Goal: Transaction & Acquisition: Obtain resource

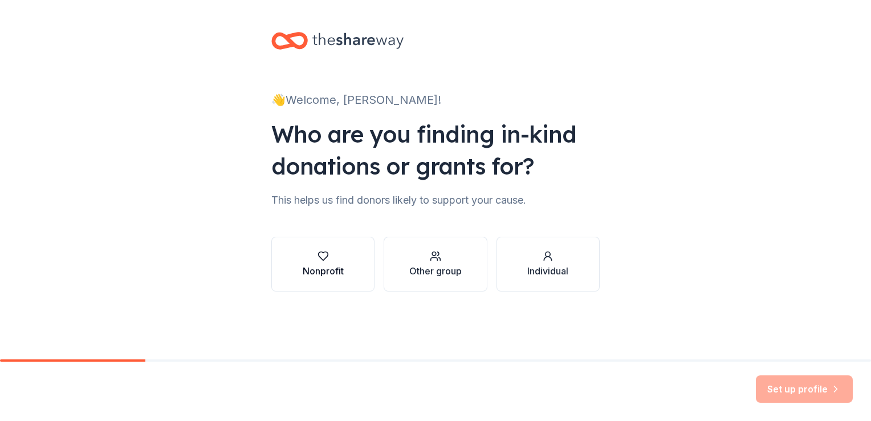
click at [354, 261] on button "Nonprofit" at bounding box center [322, 264] width 103 height 55
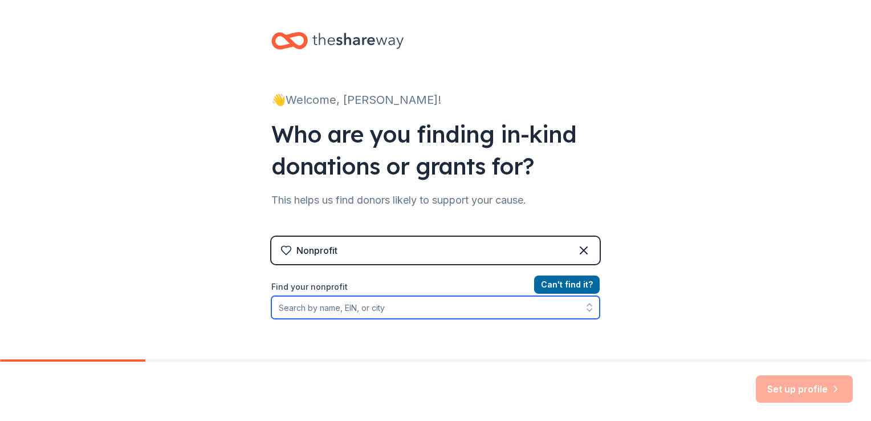
click at [370, 310] on input "Find your nonprofit" at bounding box center [435, 307] width 328 height 23
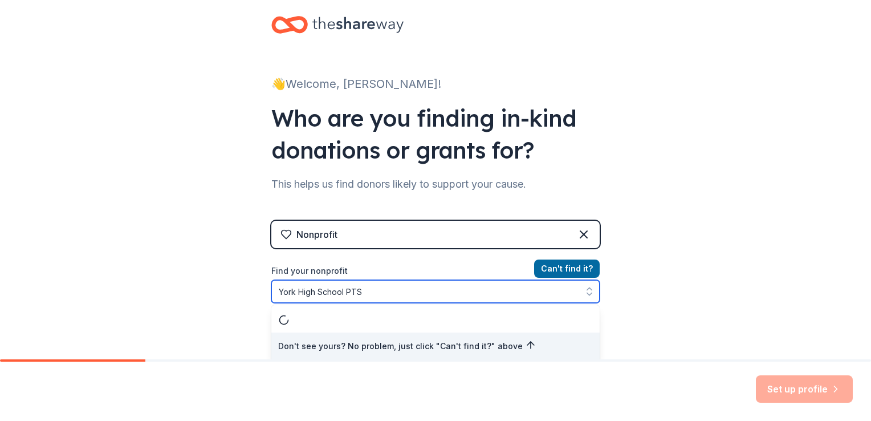
type input "York High School PTSA"
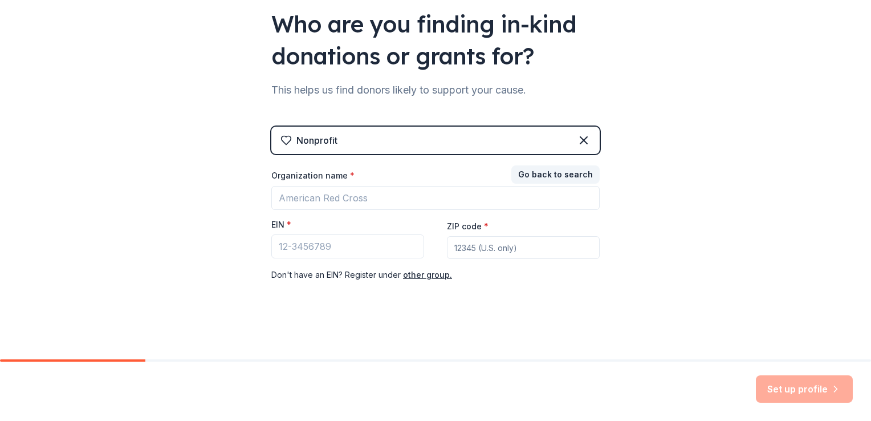
scroll to position [109, 0]
drag, startPoint x: 596, startPoint y: 287, endPoint x: 597, endPoint y: 295, distance: 8.1
click at [597, 295] on div "👋 Welcome, Ashley! Who are you finding in-kind donations or grants for? This he…" at bounding box center [435, 125] width 365 height 469
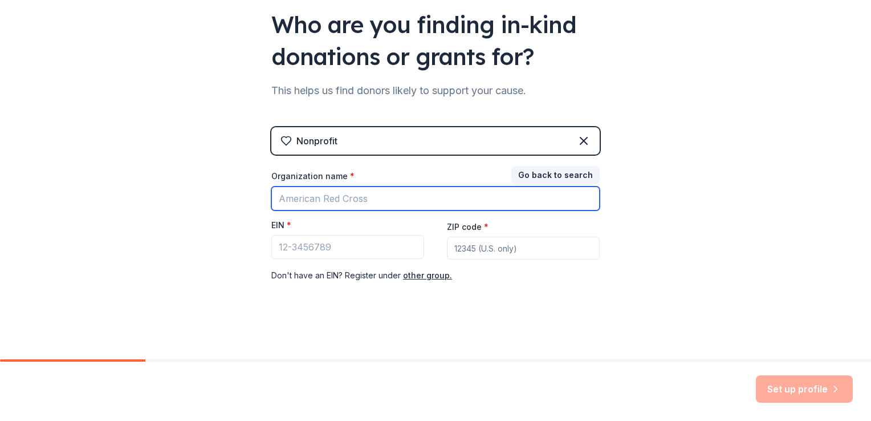
click at [430, 194] on input "Organization name *" at bounding box center [435, 198] width 328 height 24
type input "Y"
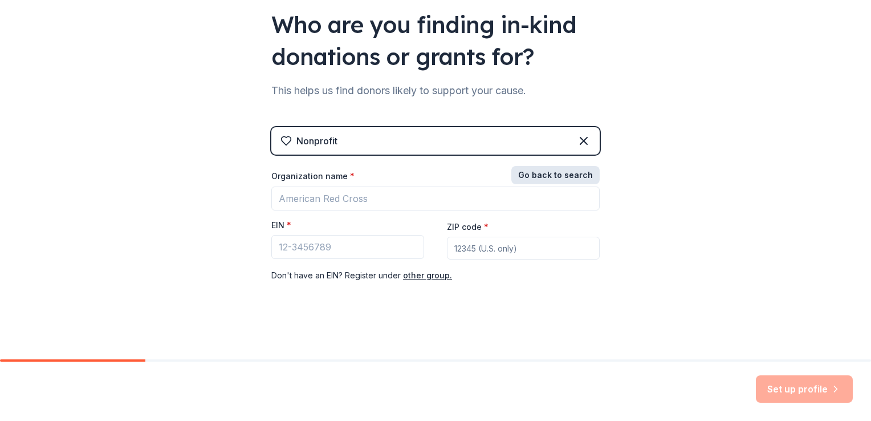
click at [545, 177] on button "Go back to search" at bounding box center [556, 175] width 88 height 18
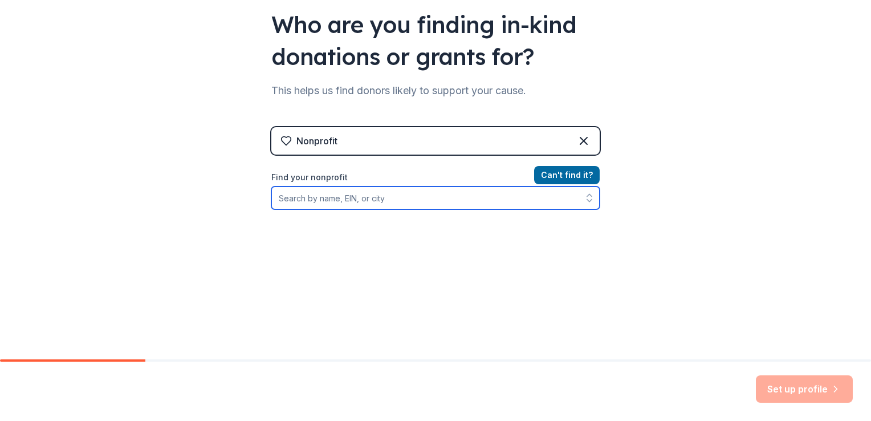
click at [439, 199] on input "Find your nonprofit" at bounding box center [435, 197] width 328 height 23
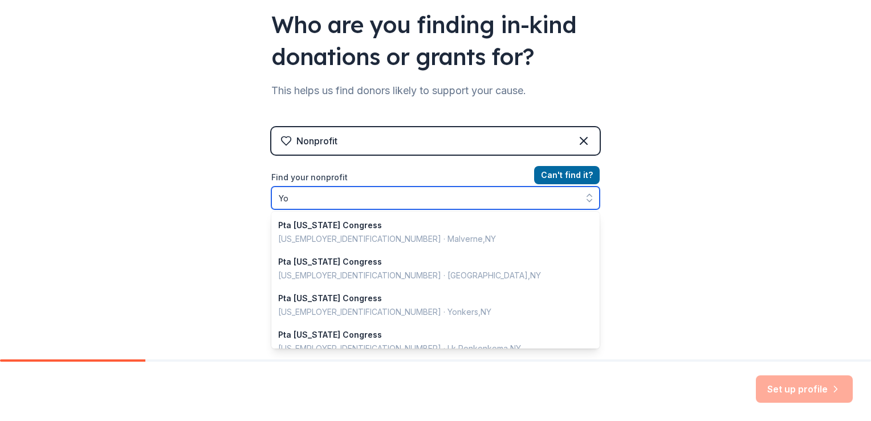
scroll to position [805, 0]
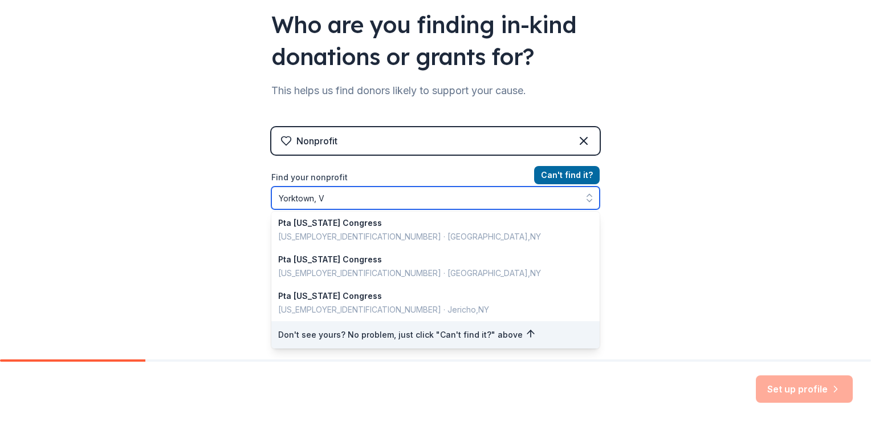
type input "Yorktown, VA"
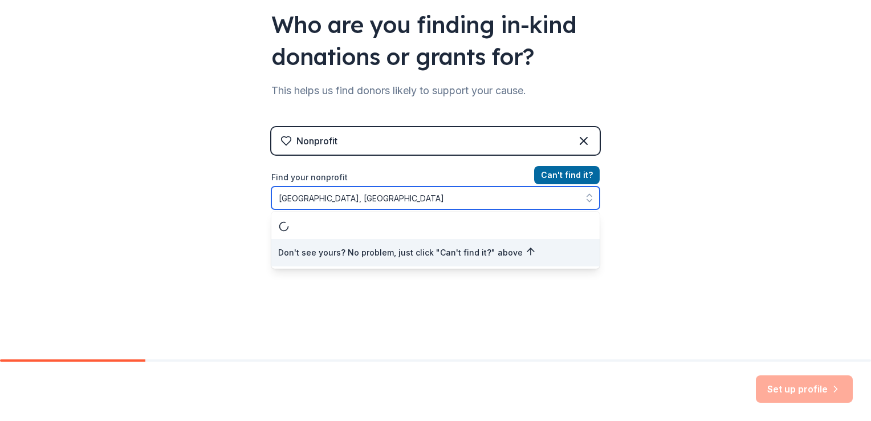
scroll to position [0, 0]
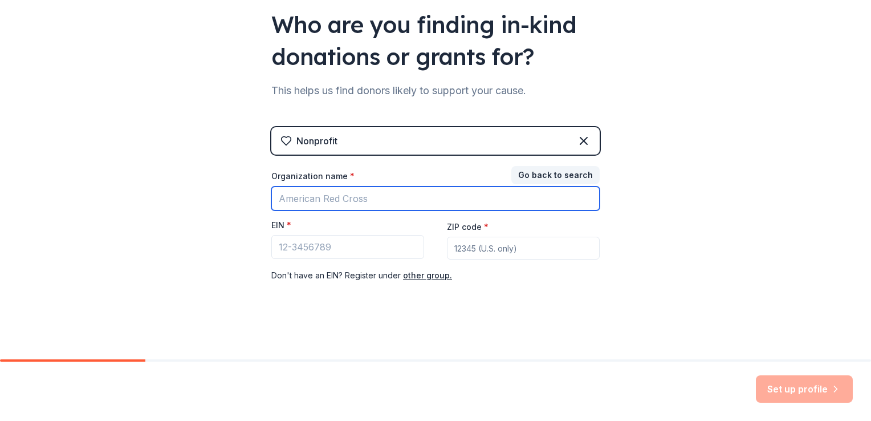
click at [416, 200] on input "Organization name *" at bounding box center [435, 198] width 328 height 24
type input "York High School PTSA"
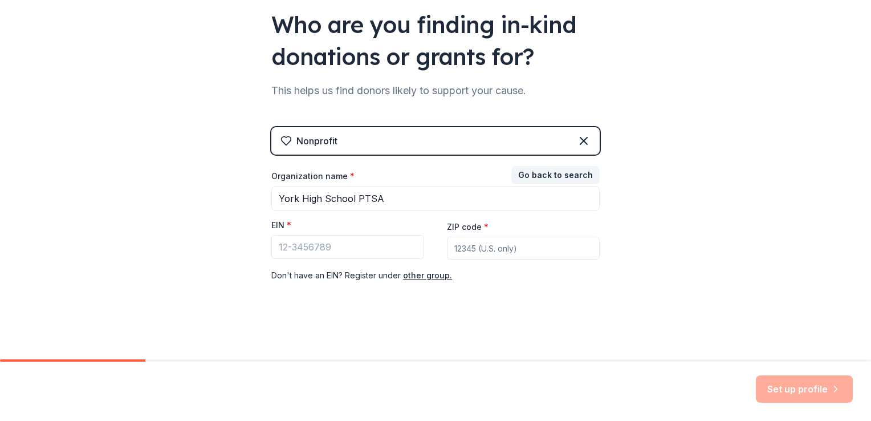
click at [479, 248] on input "ZIP code *" at bounding box center [523, 248] width 153 height 23
type input "23692"
click at [501, 314] on div "👋 Welcome, Ashley! Who are you finding in-kind donations or grants for? This he…" at bounding box center [435, 125] width 365 height 469
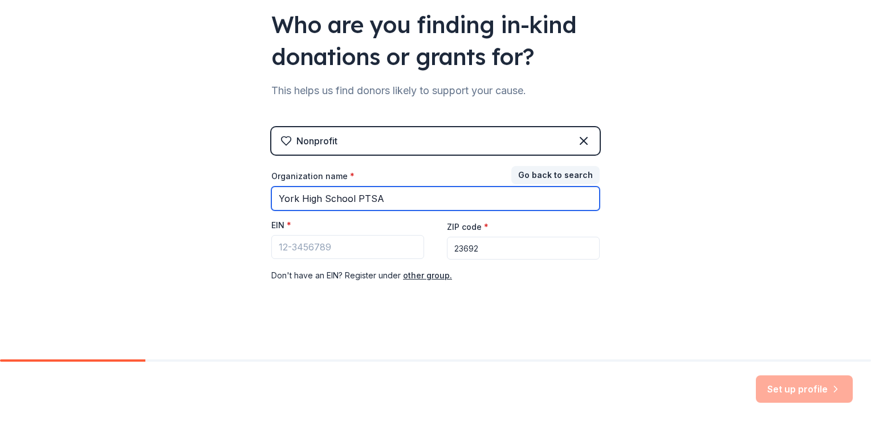
click at [276, 195] on input "York High School PTSA" at bounding box center [435, 198] width 328 height 24
type input "Virginia Congress of ParentsYork High School PTSA"
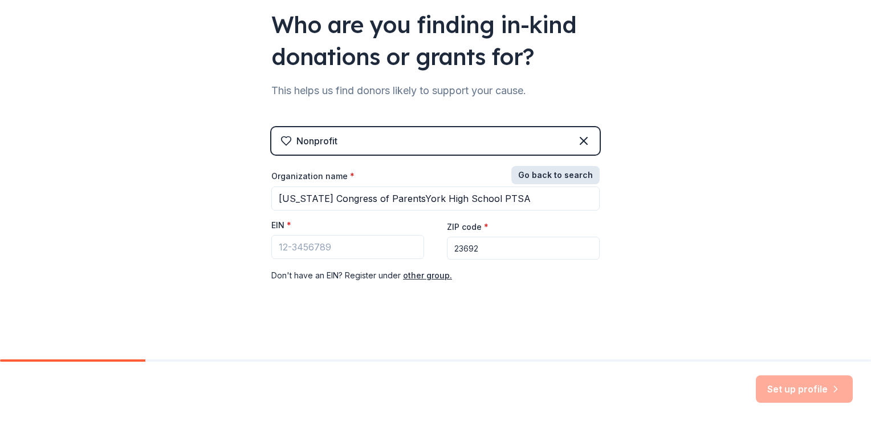
click at [543, 176] on button "Go back to search" at bounding box center [556, 175] width 88 height 18
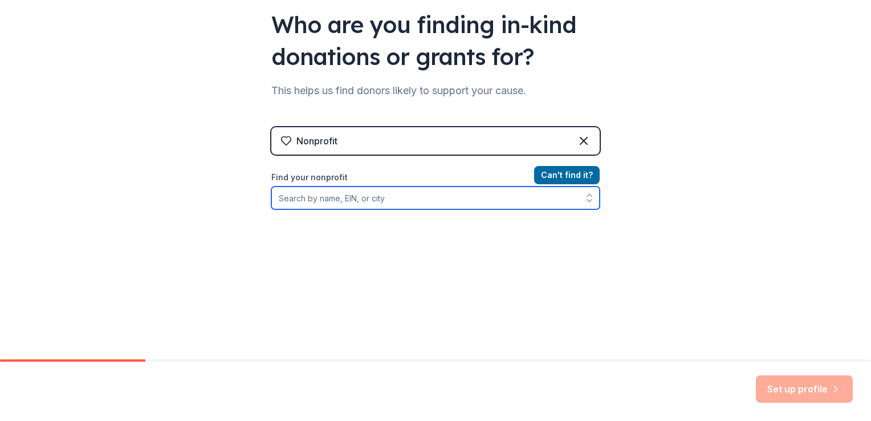
click at [439, 202] on input "Find your nonprofit" at bounding box center [435, 197] width 328 height 23
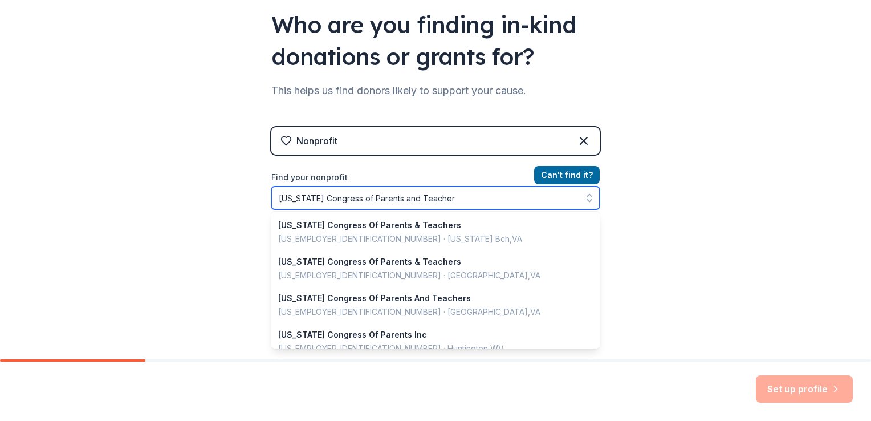
type input "Virginia Congress of Parents and Teachers"
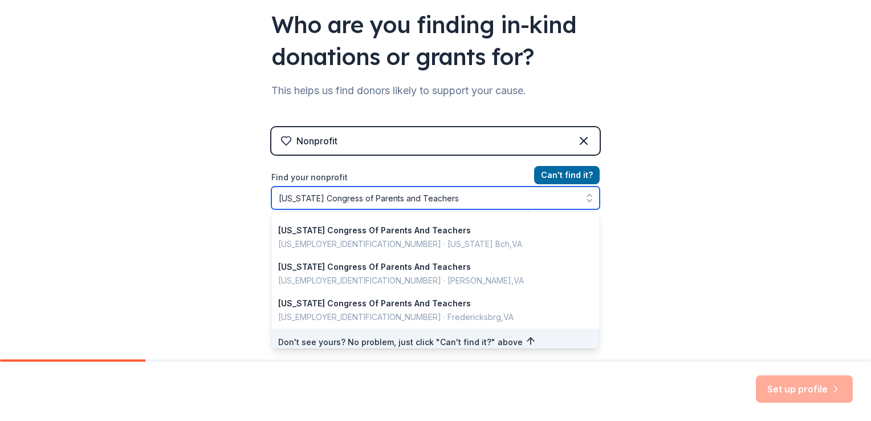
scroll to position [807, 0]
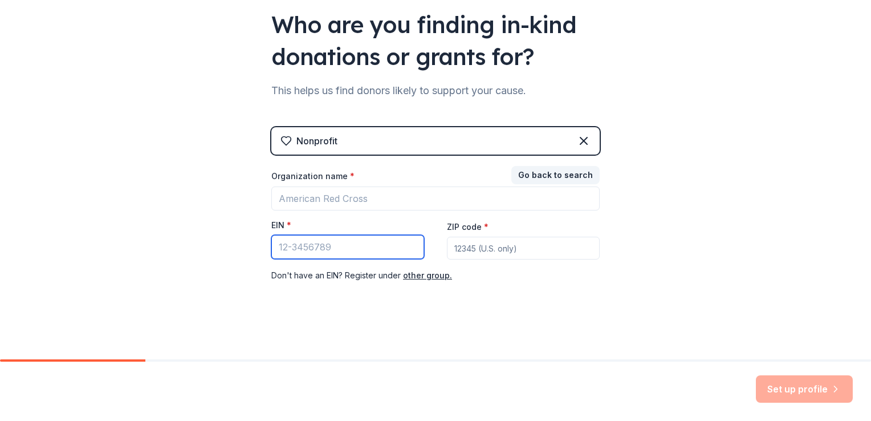
click at [285, 246] on input "EIN *" at bounding box center [347, 247] width 153 height 24
type input "54-1680735"
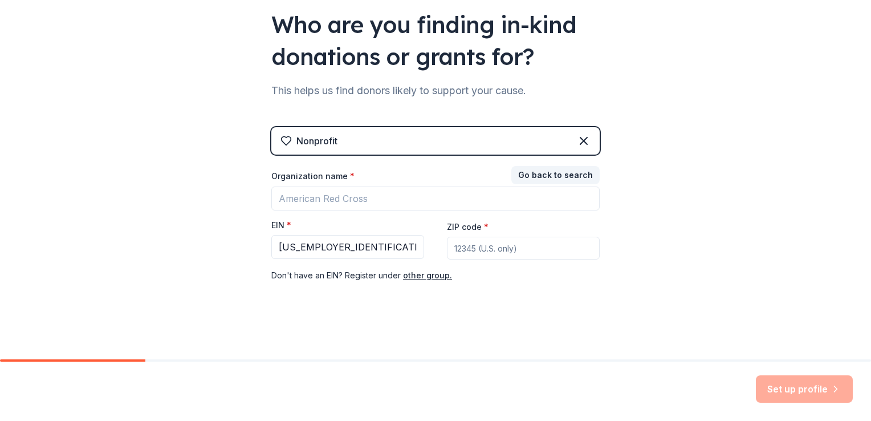
click at [550, 246] on input "ZIP code *" at bounding box center [523, 248] width 153 height 23
type input "23692"
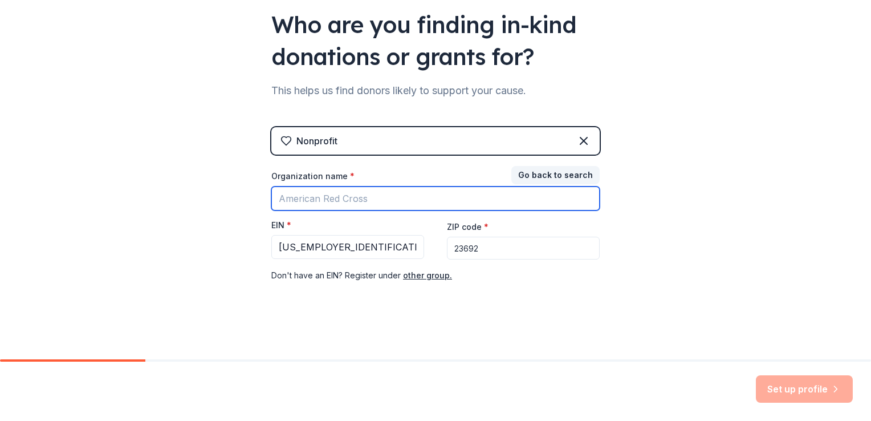
type input "Virginia Congress of ParentsYork High School PTSA"
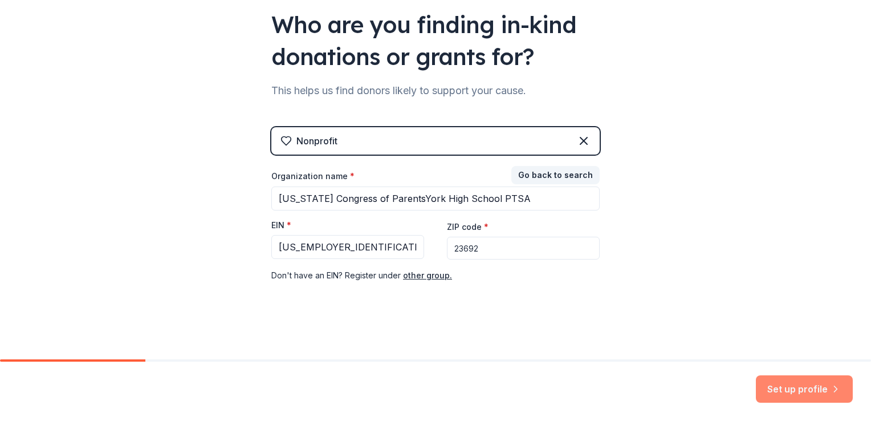
click at [810, 388] on button "Set up profile" at bounding box center [804, 388] width 97 height 27
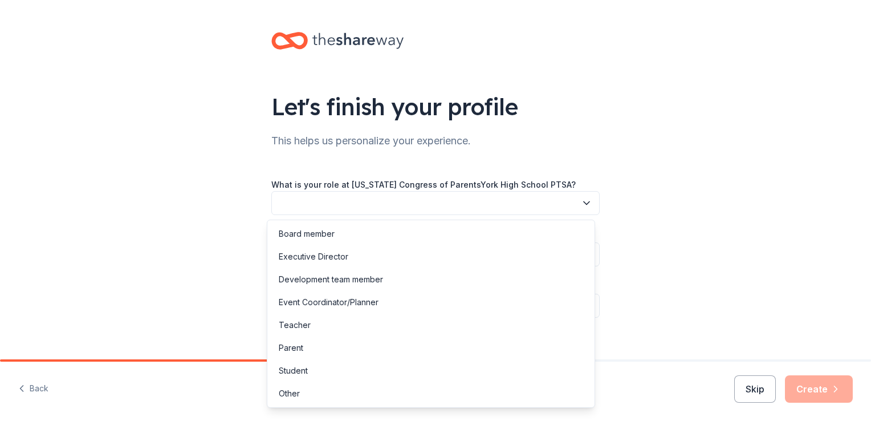
click at [586, 199] on icon "button" at bounding box center [586, 202] width 11 height 11
click at [474, 233] on div "Board member" at bounding box center [431, 233] width 323 height 23
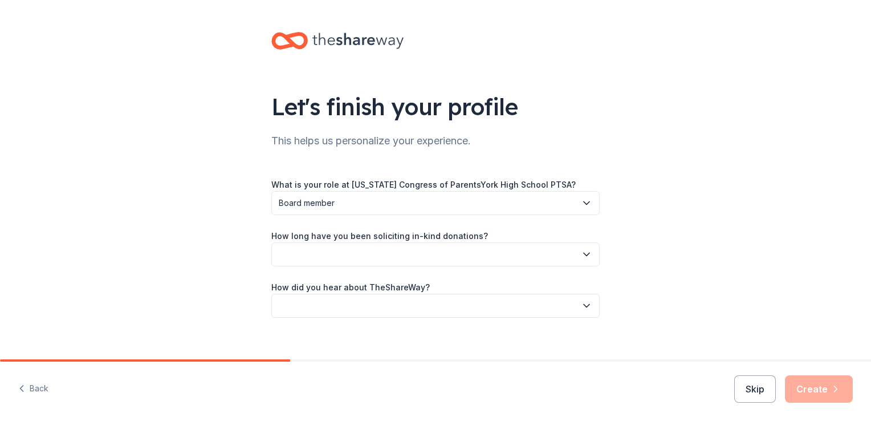
click at [474, 250] on button "button" at bounding box center [435, 254] width 328 height 24
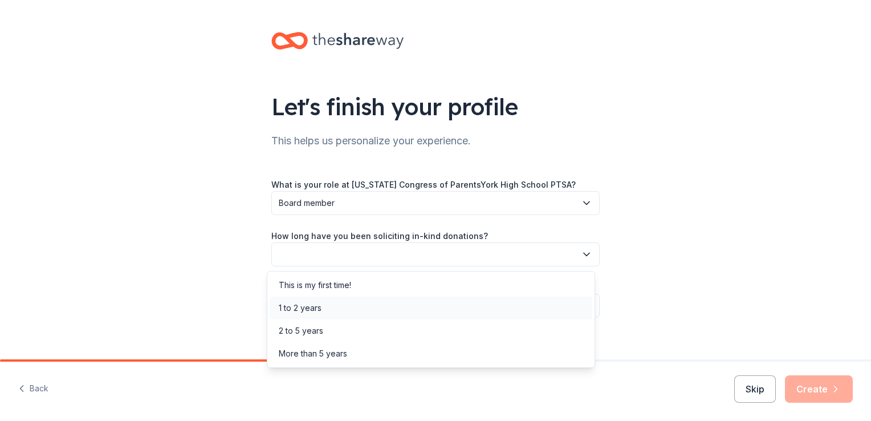
click at [441, 301] on div "1 to 2 years" at bounding box center [431, 308] width 323 height 23
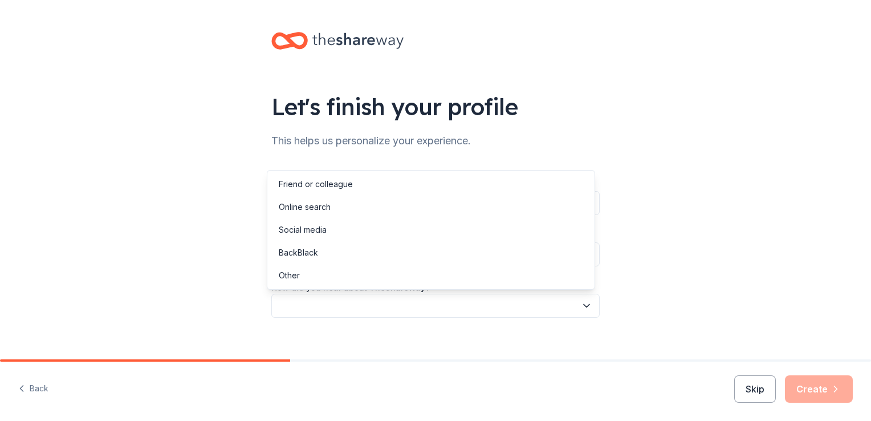
click at [441, 301] on button "button" at bounding box center [435, 306] width 328 height 24
click at [457, 201] on div "Online search" at bounding box center [431, 207] width 323 height 23
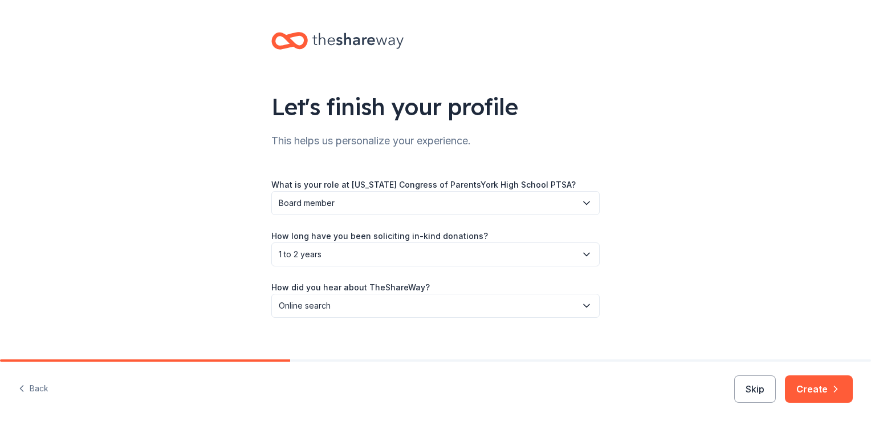
scroll to position [13, 0]
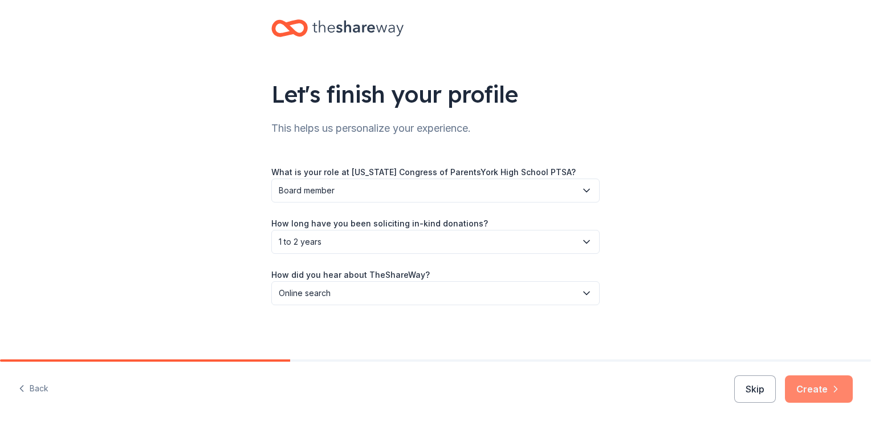
click at [823, 384] on button "Create" at bounding box center [819, 388] width 68 height 27
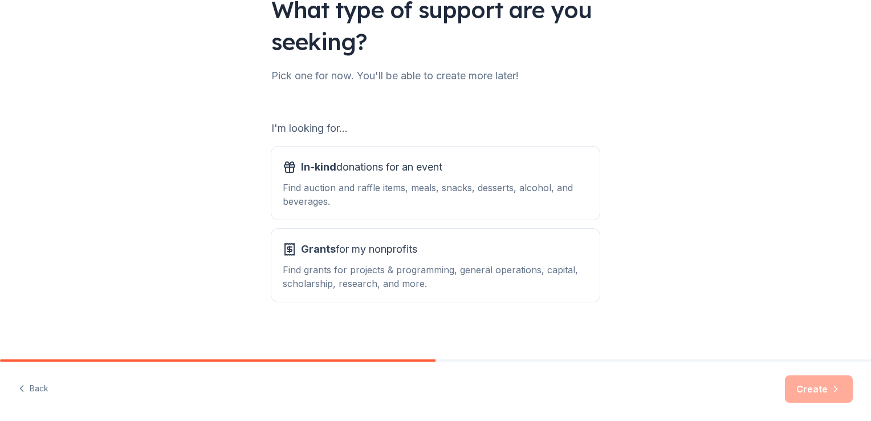
scroll to position [100, 0]
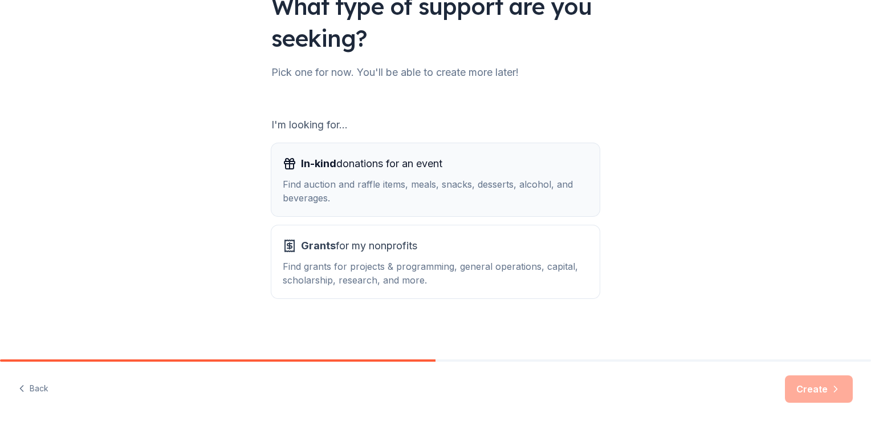
click at [439, 160] on span "In-kind donations for an event" at bounding box center [371, 164] width 141 height 18
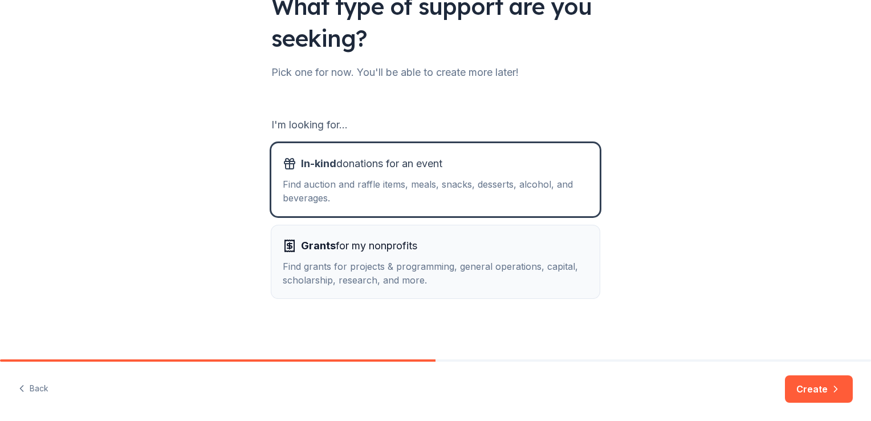
click at [414, 235] on button "Grants for my nonprofits Find grants for projects & programming, general operat…" at bounding box center [435, 261] width 328 height 73
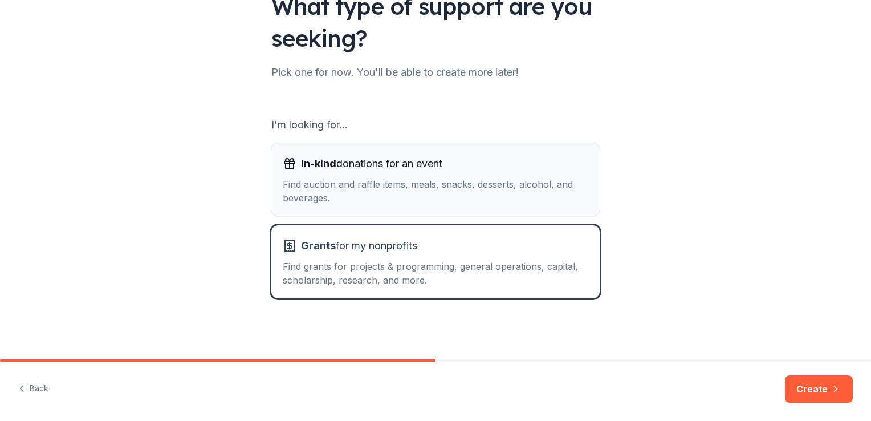
click at [423, 204] on div "Find auction and raffle items, meals, snacks, desserts, alcohol, and beverages." at bounding box center [436, 190] width 306 height 27
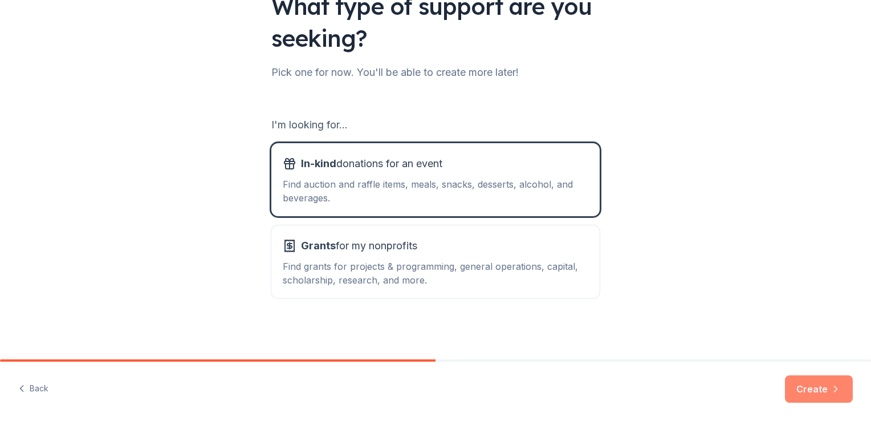
click at [815, 389] on button "Create" at bounding box center [819, 388] width 68 height 27
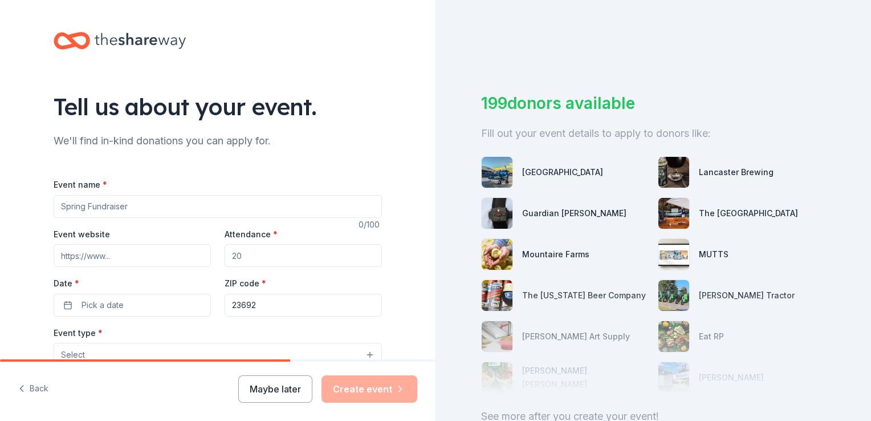
click at [294, 204] on input "Event name *" at bounding box center [218, 206] width 328 height 23
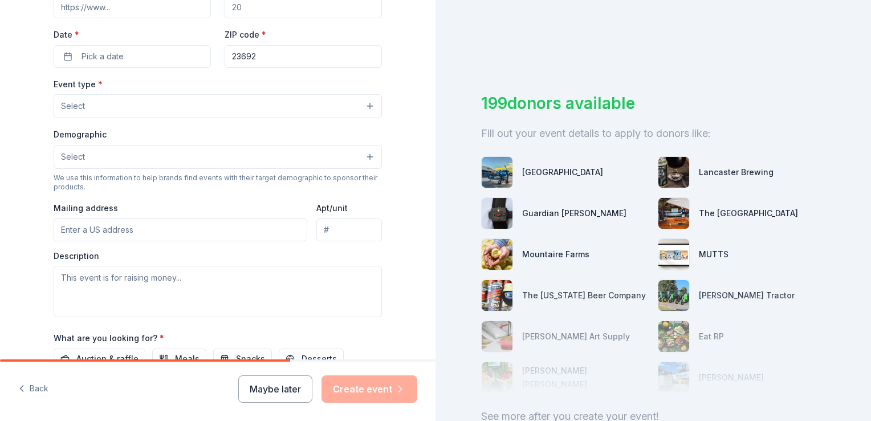
scroll to position [399, 0]
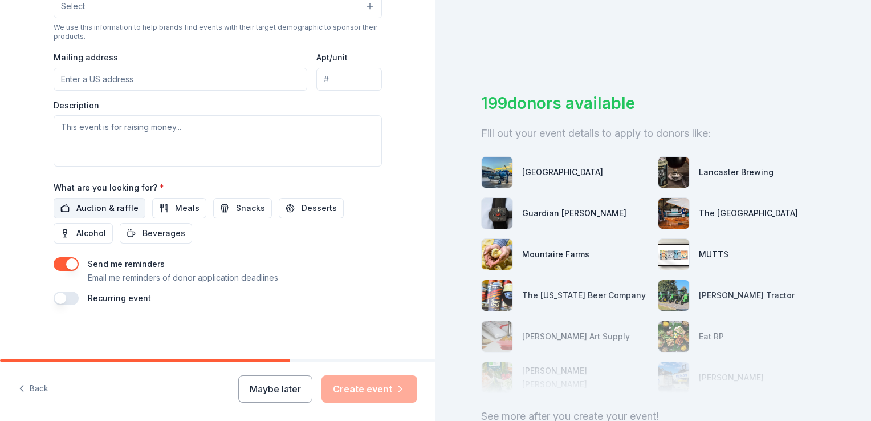
click at [96, 208] on span "Auction & raffle" at bounding box center [107, 208] width 62 height 14
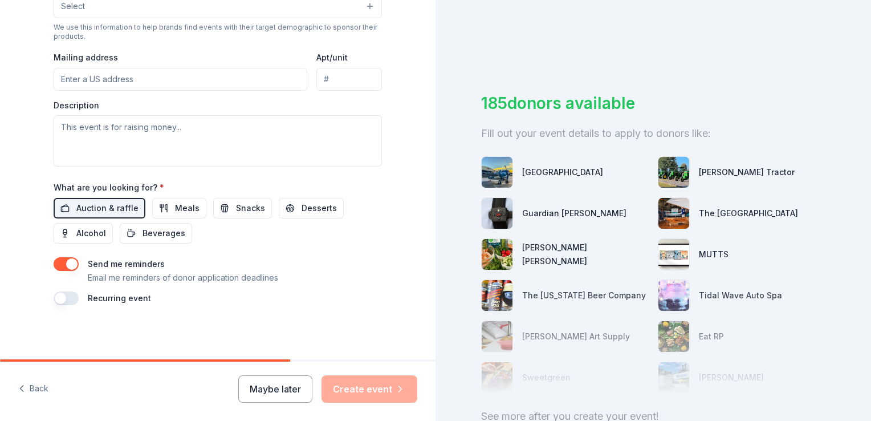
click at [64, 298] on button "button" at bounding box center [66, 298] width 25 height 14
click at [142, 328] on button "September 2026" at bounding box center [117, 332] width 59 height 23
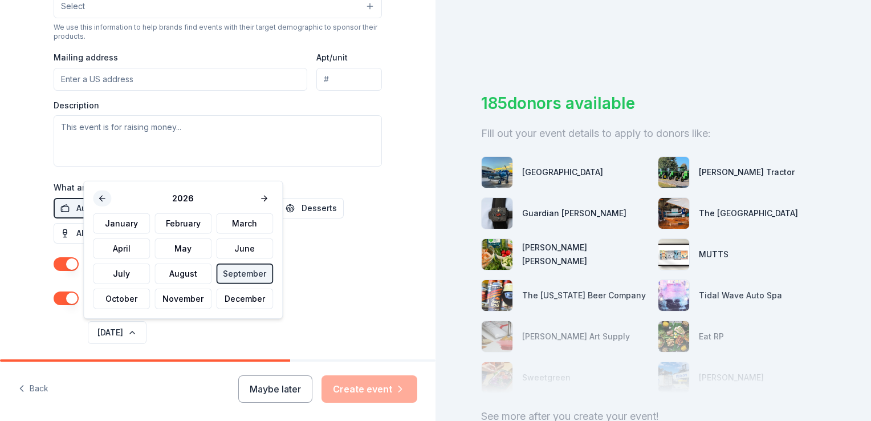
click at [100, 203] on button at bounding box center [102, 198] width 18 height 16
click at [143, 298] on button "October" at bounding box center [121, 299] width 57 height 21
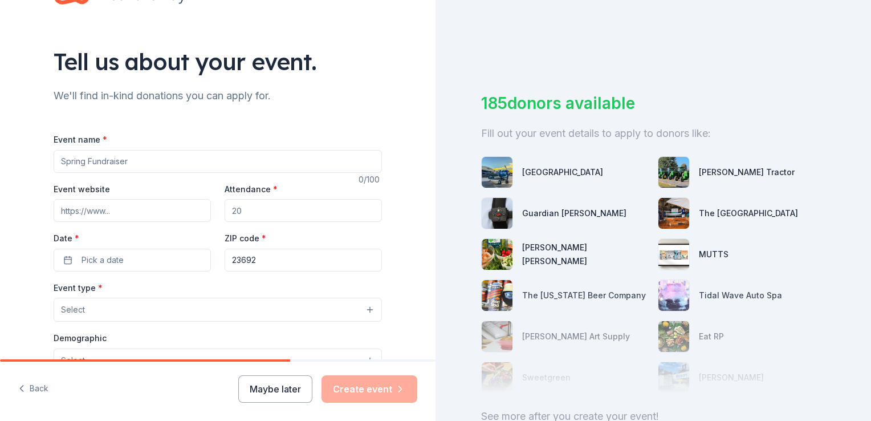
scroll to position [40, 0]
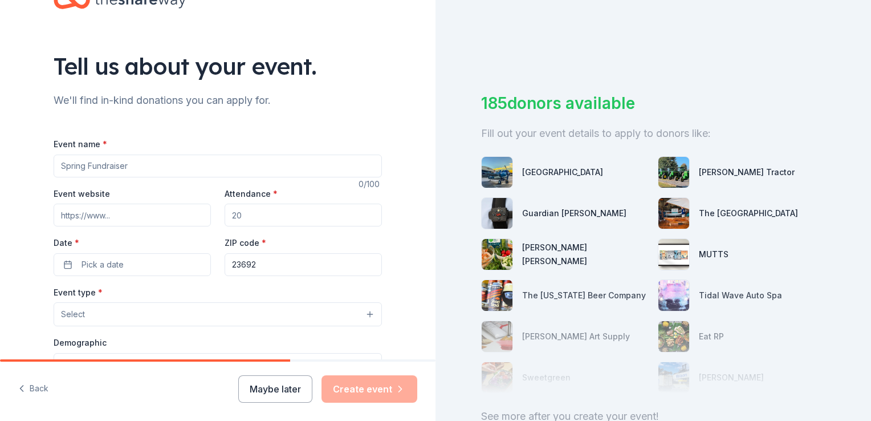
click at [350, 171] on input "Event name *" at bounding box center [218, 166] width 328 height 23
type input "Student Raffle"
click at [299, 211] on input "Attendance *" at bounding box center [303, 215] width 157 height 23
type input "900"
click at [130, 263] on button "Pick a date" at bounding box center [132, 264] width 157 height 23
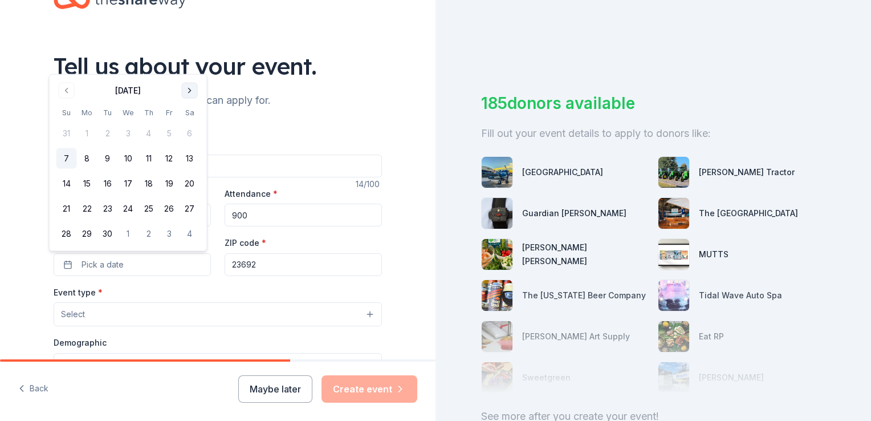
click at [189, 88] on button "Go to next month" at bounding box center [190, 91] width 16 height 16
click at [111, 182] on button "14" at bounding box center [108, 183] width 21 height 21
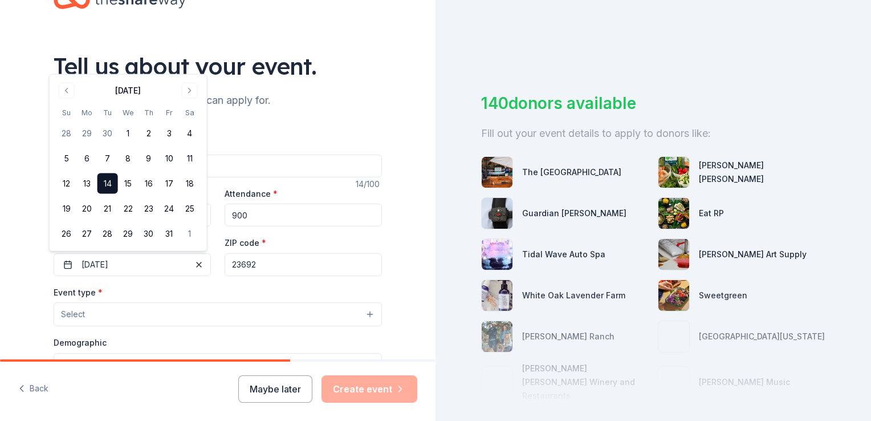
click at [265, 128] on div "Event name * Student Raffle 14 /100 Event website Attendance * 900 Date * 10/14…" at bounding box center [218, 412] width 328 height 586
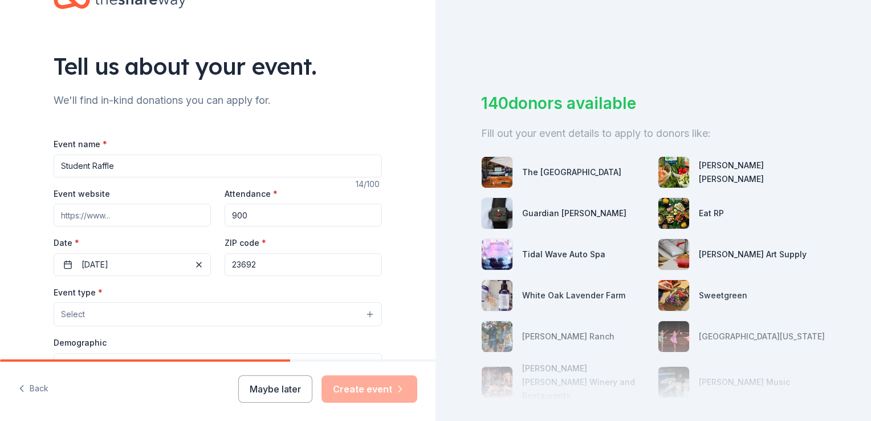
click at [173, 320] on button "Select" at bounding box center [218, 314] width 328 height 24
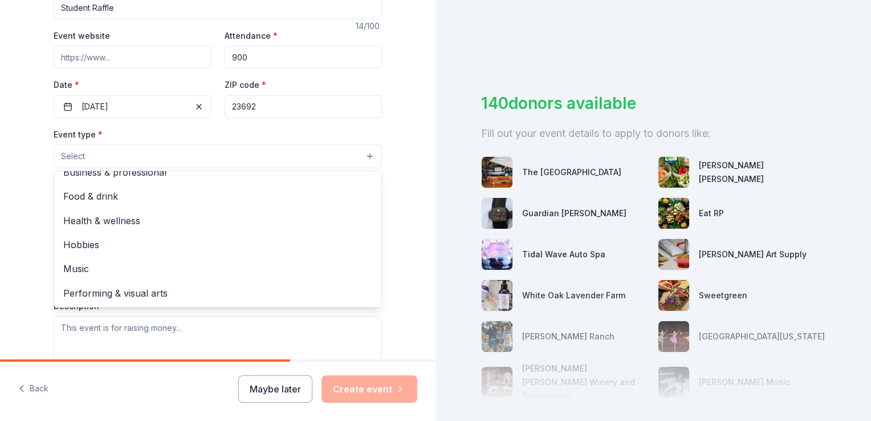
scroll to position [0, 0]
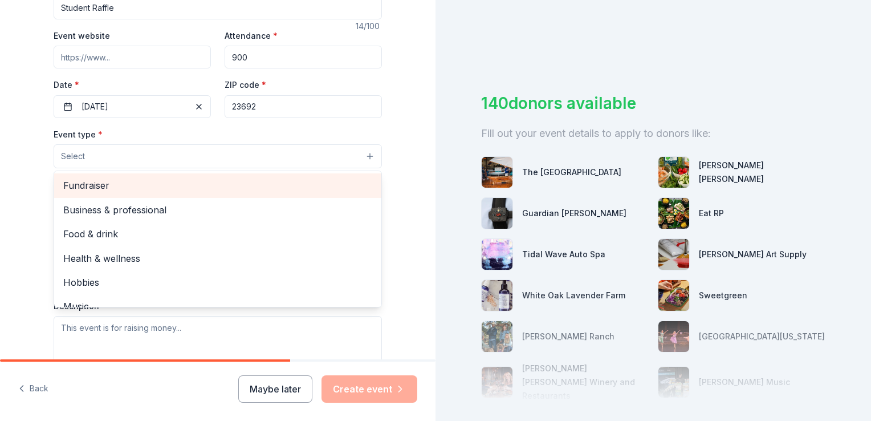
click at [336, 190] on span "Fundraiser" at bounding box center [217, 185] width 309 height 15
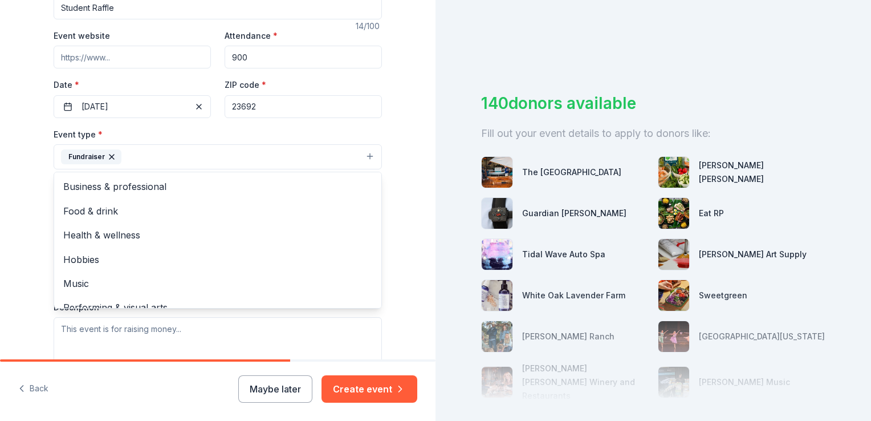
click at [108, 158] on icon "button" at bounding box center [111, 156] width 9 height 9
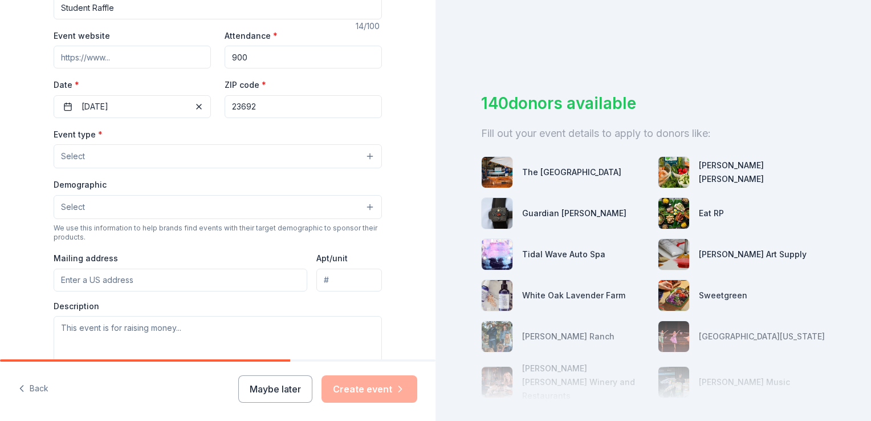
click at [126, 204] on button "Select" at bounding box center [218, 207] width 328 height 24
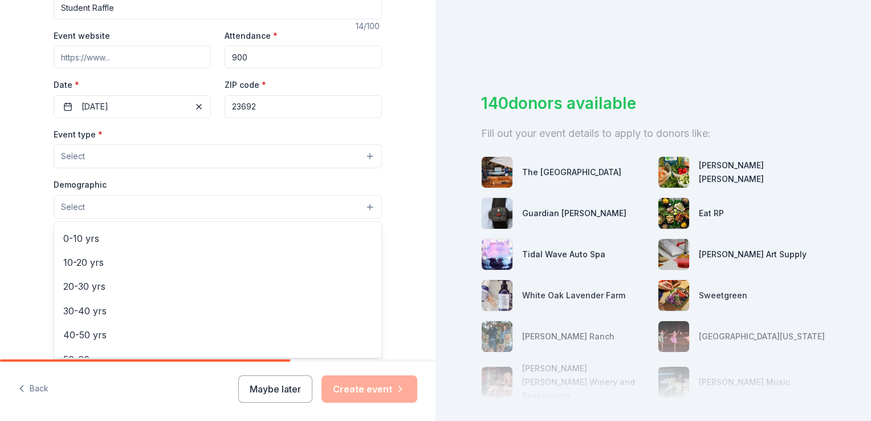
scroll to position [96, 0]
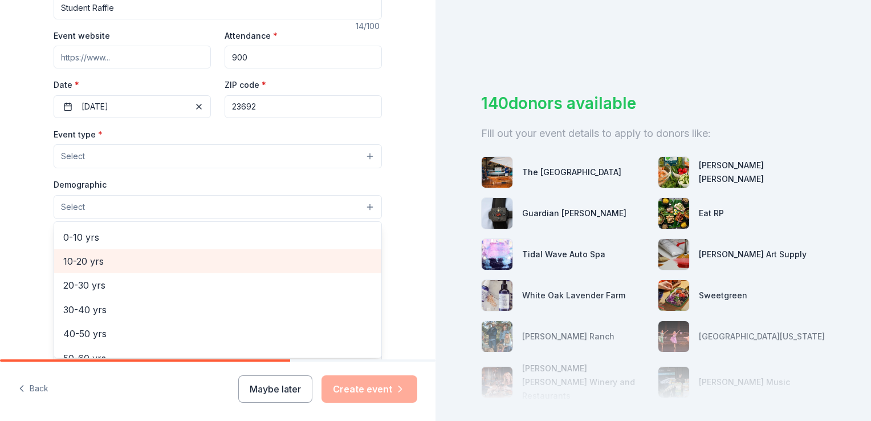
click at [311, 259] on span "10-20 yrs" at bounding box center [217, 261] width 309 height 15
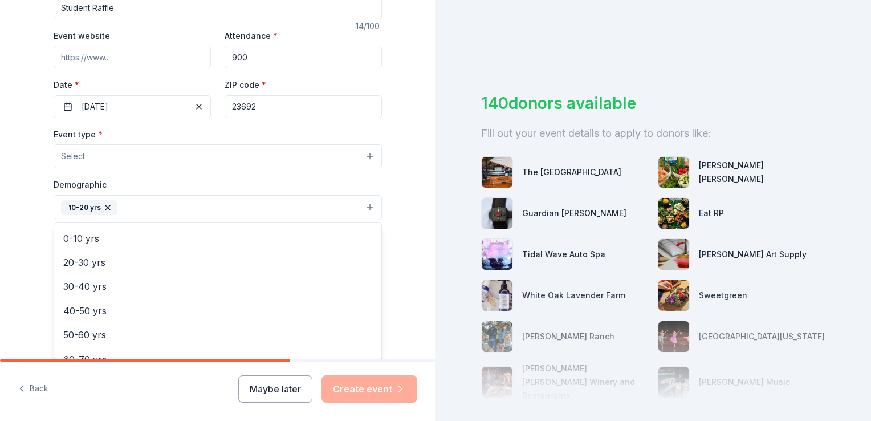
click at [417, 225] on div "Tell us about your event. We'll find in-kind donations you can apply for. Event…" at bounding box center [218, 202] width 436 height 801
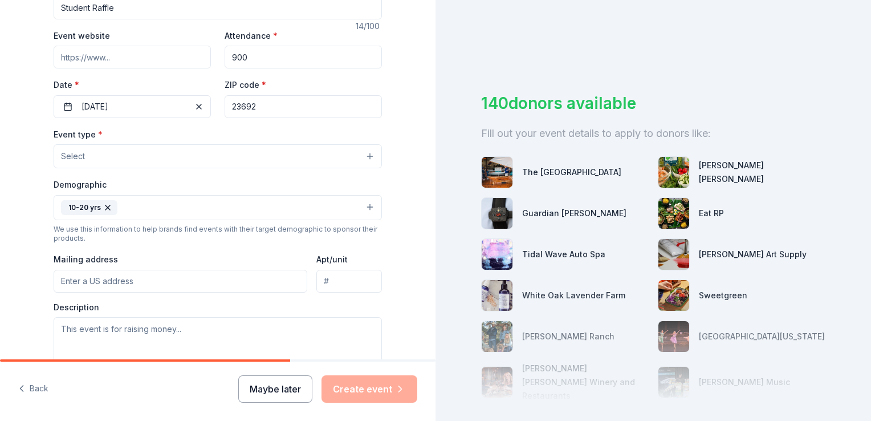
click at [282, 380] on button "Maybe later" at bounding box center [275, 388] width 74 height 27
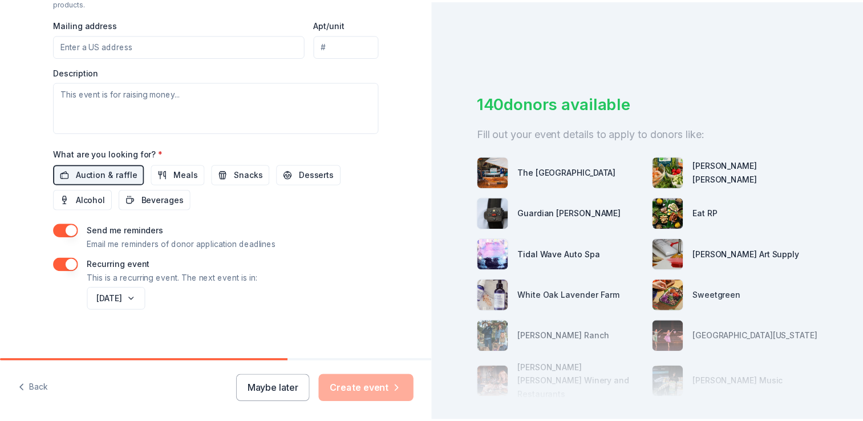
scroll to position [435, 0]
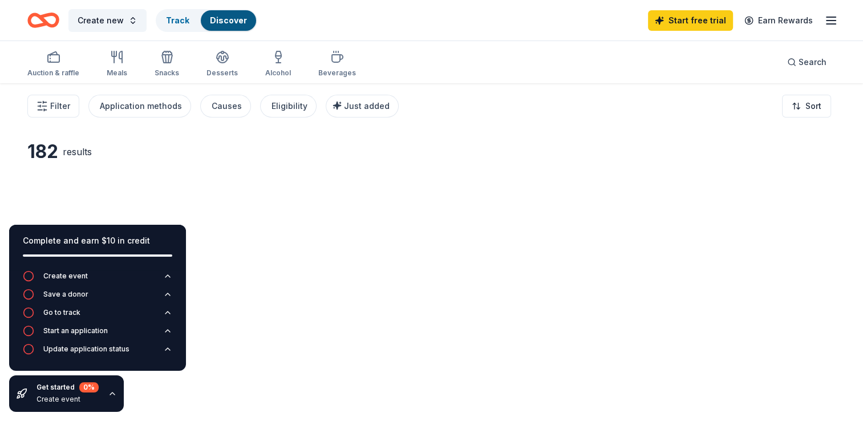
drag, startPoint x: 432, startPoint y: 217, endPoint x: 431, endPoint y: 315, distance: 98.1
click at [217, 176] on div "Fetching donors, one moment..." at bounding box center [431, 293] width 863 height 421
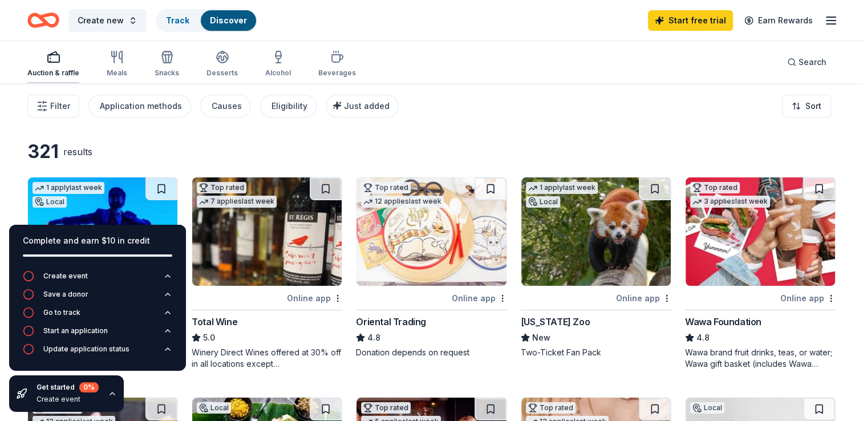
click at [59, 80] on button "Auction & raffle" at bounding box center [53, 65] width 52 height 38
click at [108, 395] on icon "button" at bounding box center [112, 393] width 9 height 9
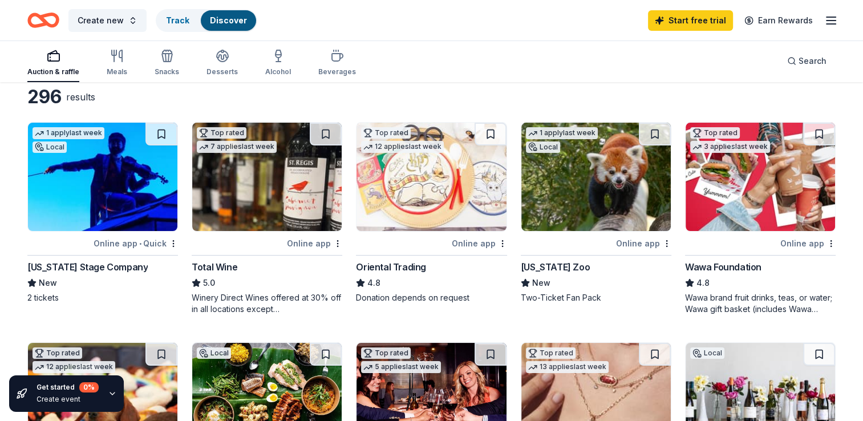
scroll to position [39, 0]
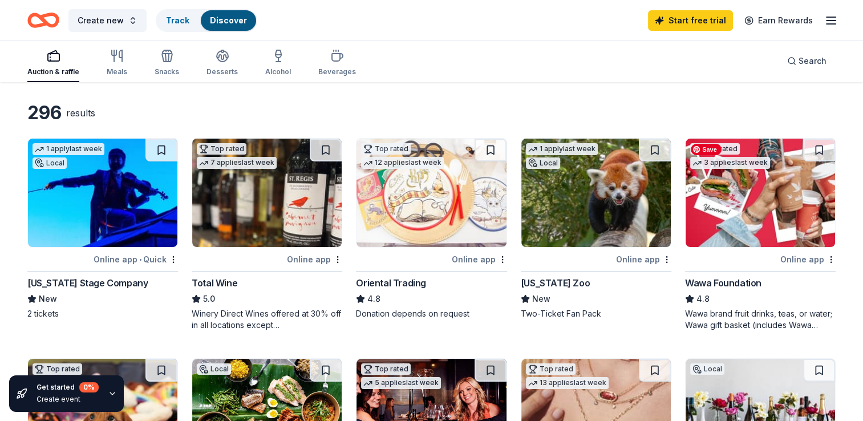
click at [753, 187] on img at bounding box center [759, 193] width 149 height 108
click at [59, 400] on div "Create event" at bounding box center [67, 399] width 62 height 9
click at [111, 391] on icon "button" at bounding box center [112, 393] width 9 height 9
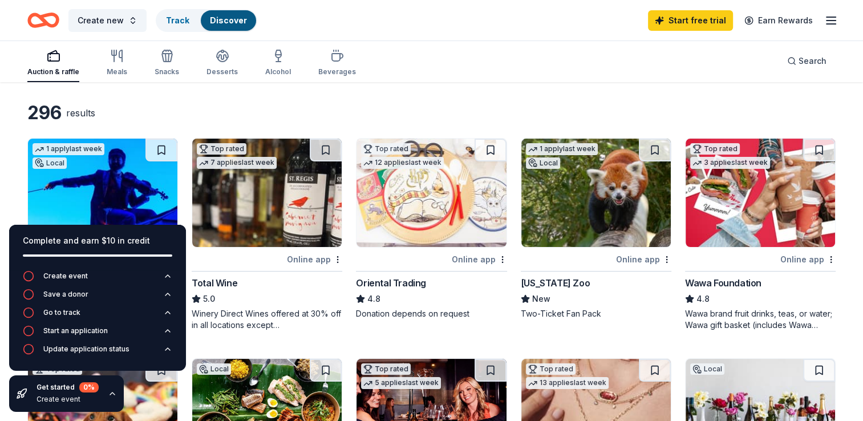
click at [452, 108] on div "296 results" at bounding box center [431, 113] width 808 height 23
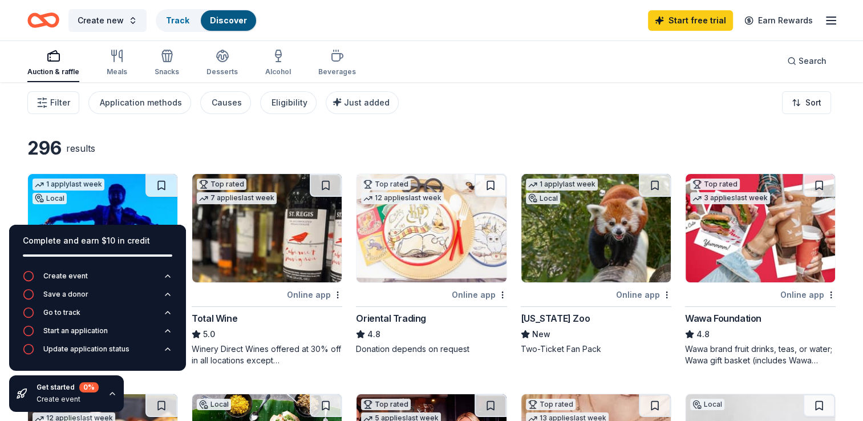
scroll to position [0, 0]
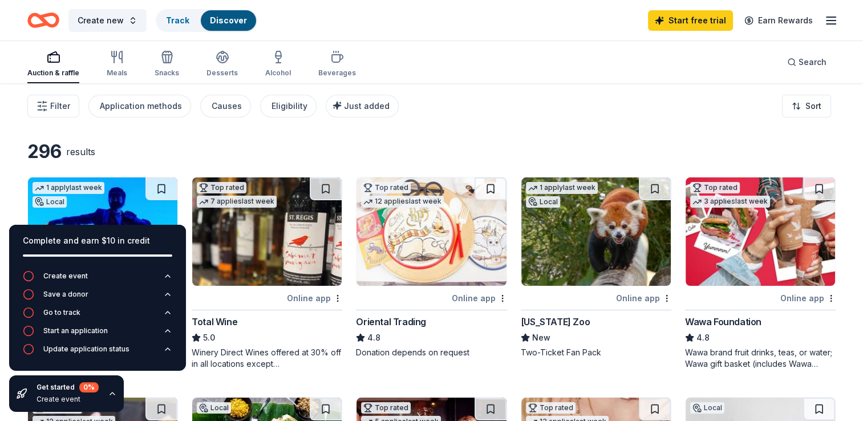
click at [111, 395] on icon "button" at bounding box center [112, 393] width 9 height 9
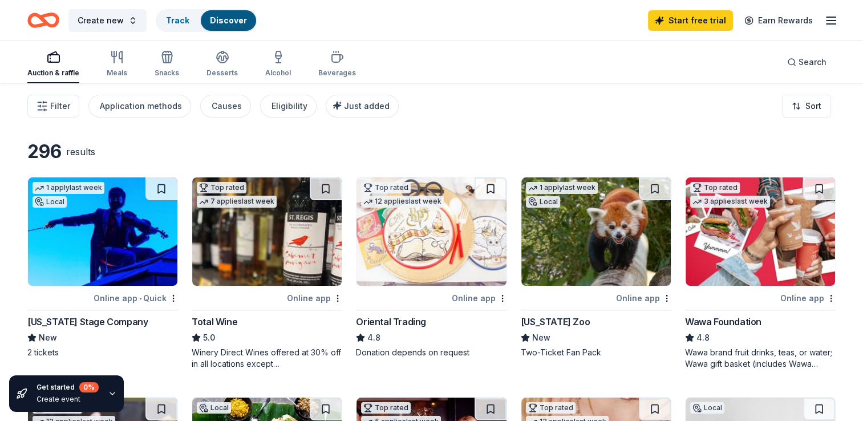
click at [92, 320] on div "Virginia Stage Company" at bounding box center [87, 322] width 120 height 14
click at [121, 61] on icon "button" at bounding box center [120, 56] width 3 height 11
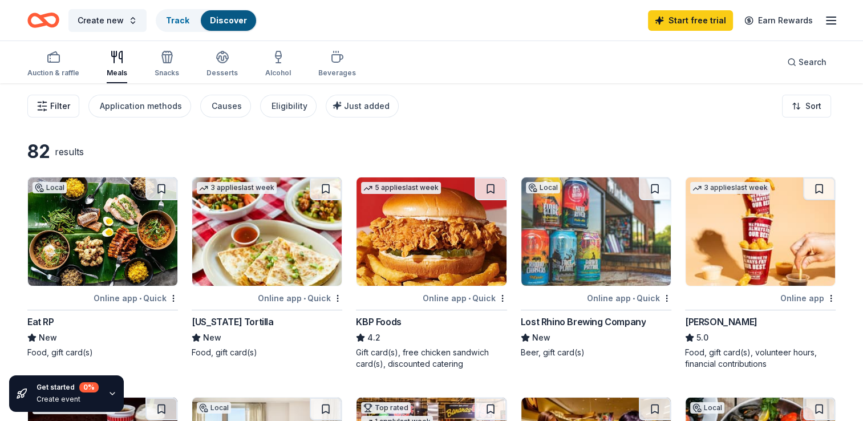
click at [56, 112] on span "Filter" at bounding box center [60, 106] width 20 height 14
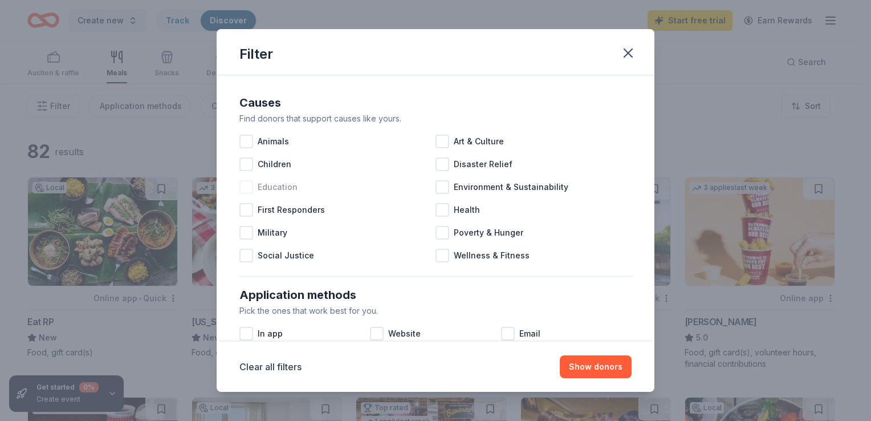
click at [247, 182] on div at bounding box center [247, 187] width 14 height 14
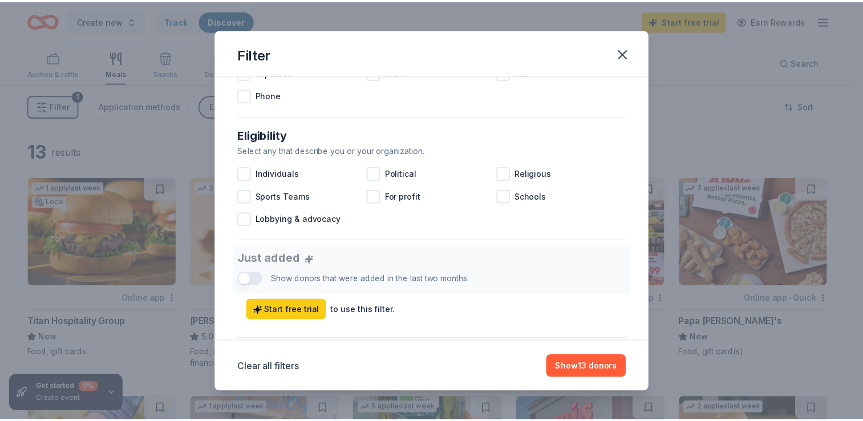
scroll to position [287, 0]
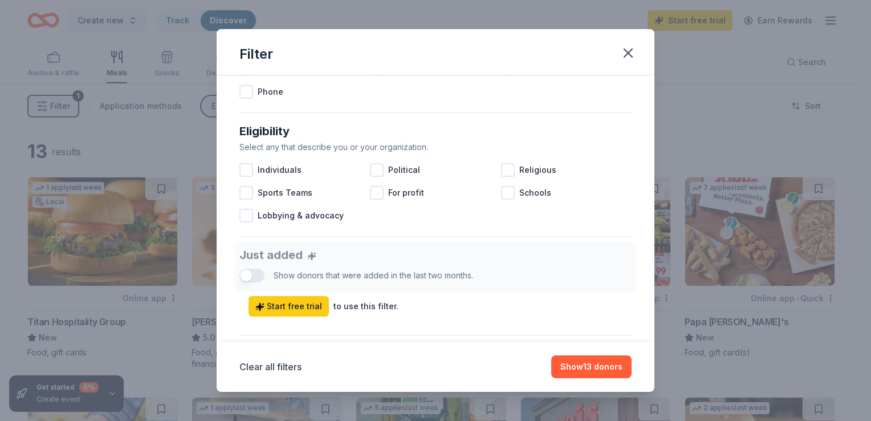
drag, startPoint x: 646, startPoint y: 222, endPoint x: 656, endPoint y: 306, distance: 83.9
click at [656, 306] on div "Filter Causes Find donors that support causes like yours. Animals Art & Culture…" at bounding box center [435, 210] width 871 height 421
click at [596, 365] on button "Show 13 donors" at bounding box center [591, 366] width 80 height 23
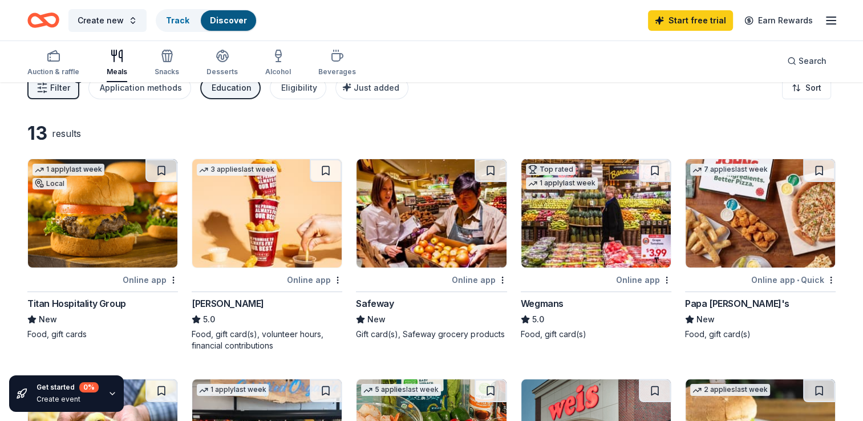
scroll to position [0, 0]
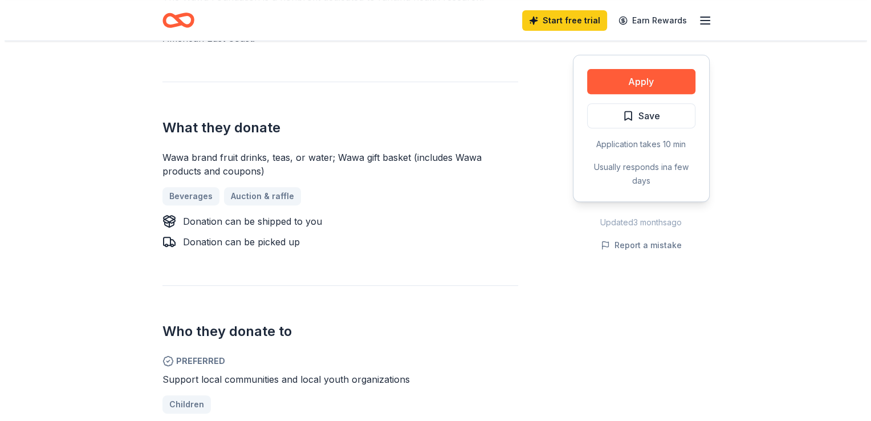
scroll to position [438, 0]
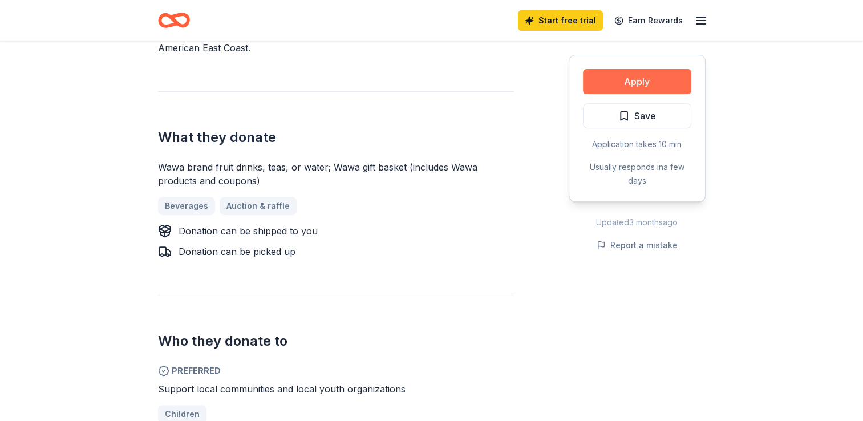
click at [619, 76] on button "Apply" at bounding box center [637, 81] width 108 height 25
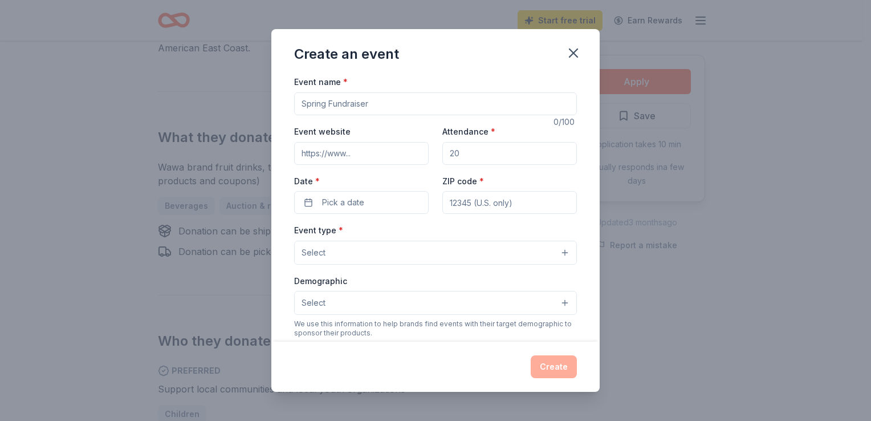
click at [341, 109] on input "Event name *" at bounding box center [435, 103] width 283 height 23
type input "Student Raffle"
type input "900"
type input "23692"
click at [346, 205] on span "Pick a date" at bounding box center [343, 203] width 42 height 14
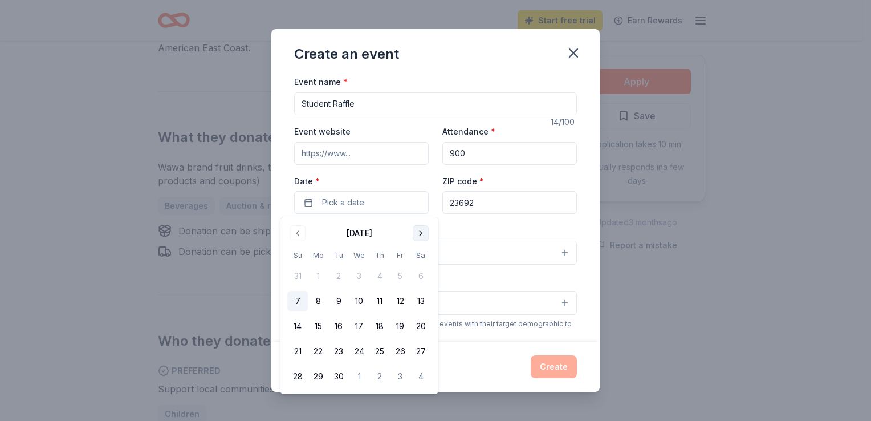
click at [420, 233] on button "Go to next month" at bounding box center [421, 233] width 16 height 16
click at [340, 324] on button "14" at bounding box center [338, 326] width 21 height 21
click at [389, 182] on label "Date *" at bounding box center [361, 181] width 135 height 11
click at [389, 191] on button "10/14/2025" at bounding box center [361, 202] width 135 height 23
click at [487, 225] on div "Event type * Select" at bounding box center [435, 244] width 283 height 42
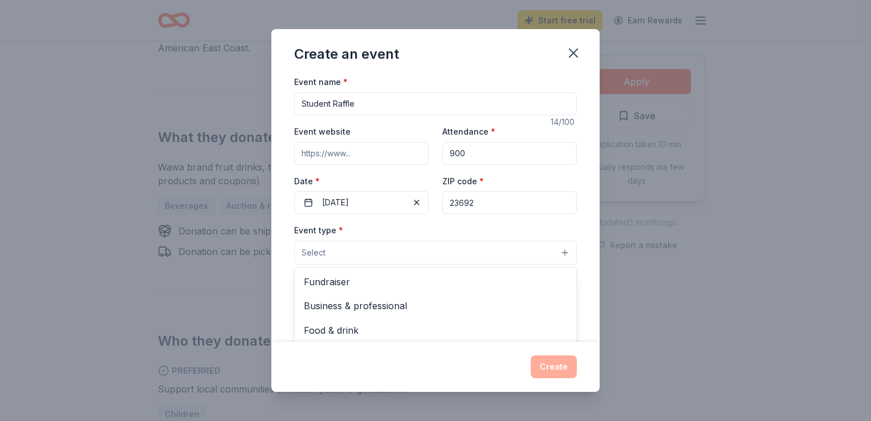
click at [488, 259] on button "Select" at bounding box center [435, 253] width 283 height 24
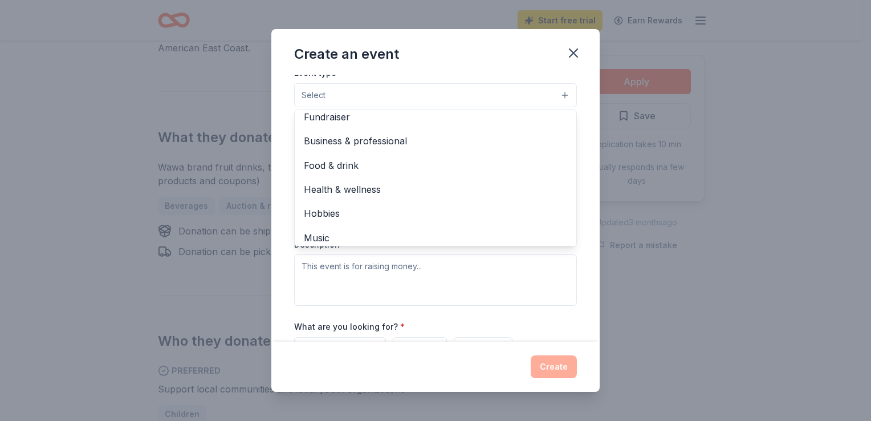
scroll to position [0, 0]
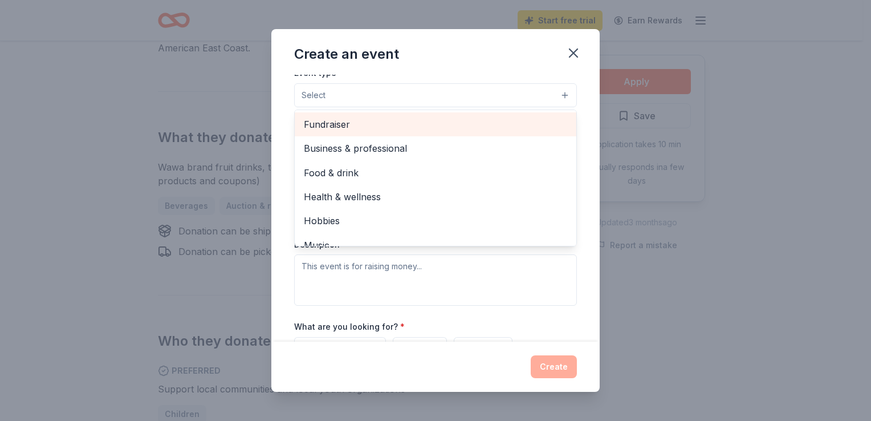
click at [494, 127] on span "Fundraiser" at bounding box center [435, 124] width 263 height 15
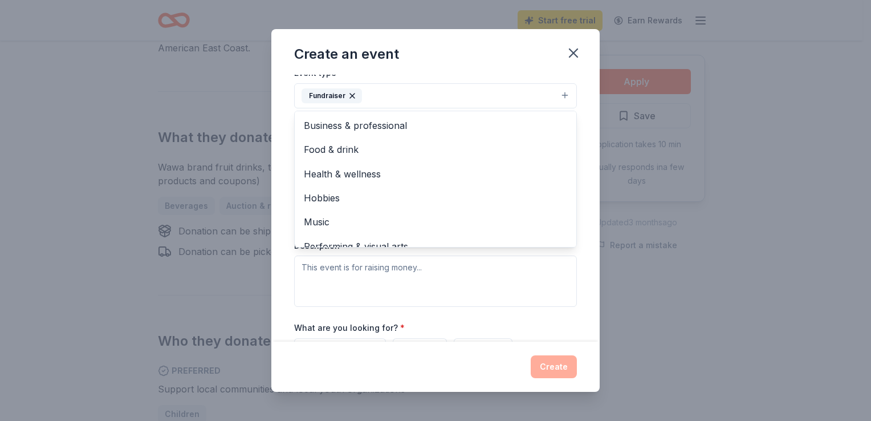
scroll to position [14, 0]
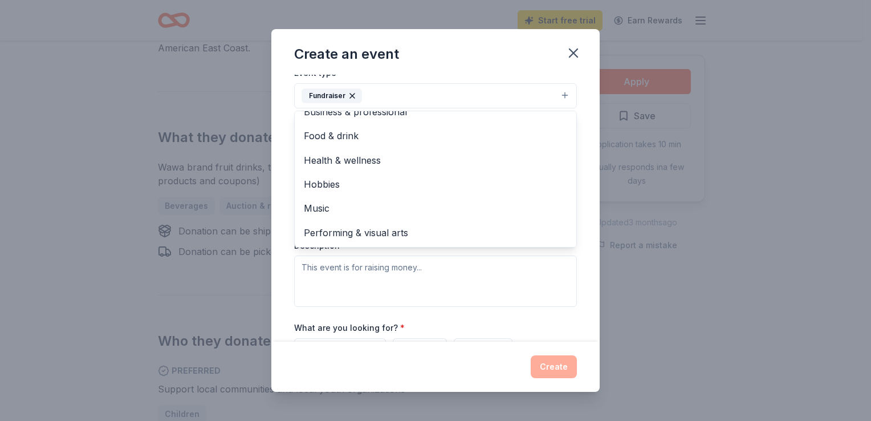
click at [583, 105] on div "Event name * Student Raffle 14 /100 Event website Attendance * 900 Date * 10/14…" at bounding box center [435, 208] width 328 height 266
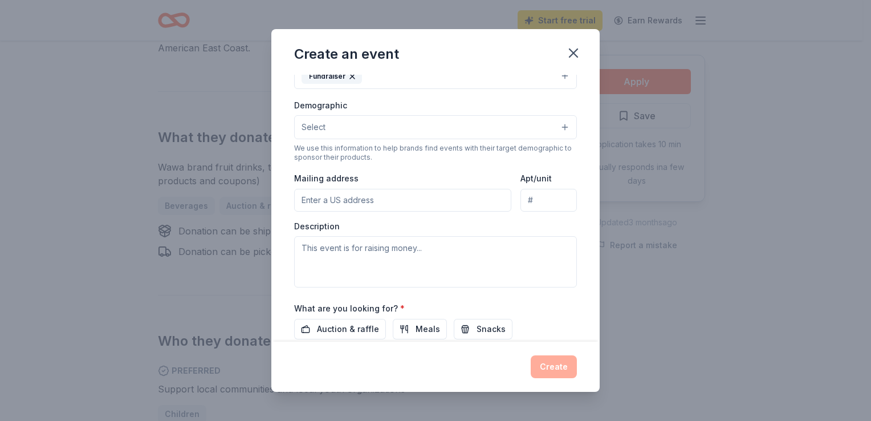
scroll to position [279, 0]
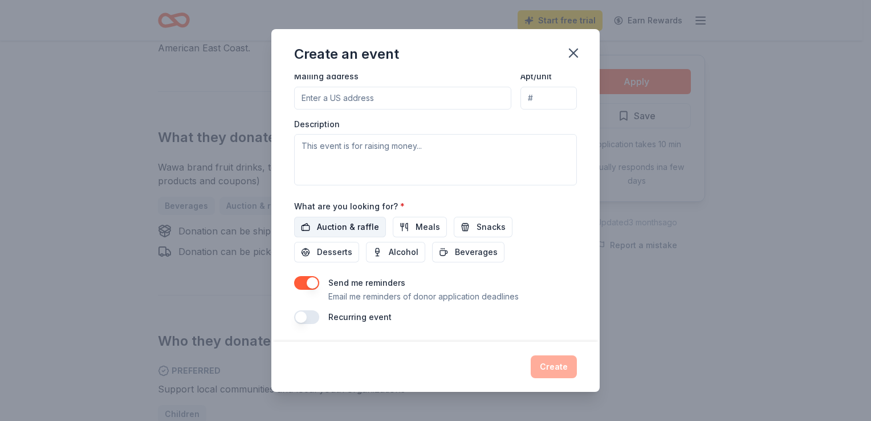
click at [363, 220] on span "Auction & raffle" at bounding box center [348, 227] width 62 height 14
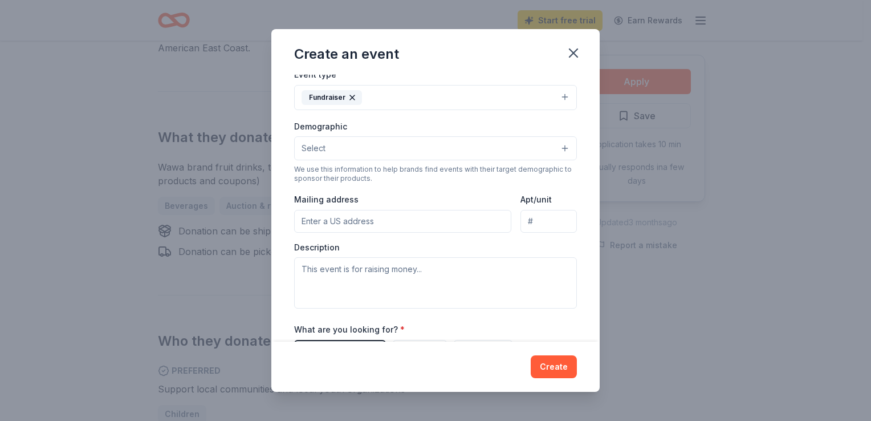
scroll to position [157, 0]
click at [426, 143] on button "Select" at bounding box center [435, 147] width 283 height 24
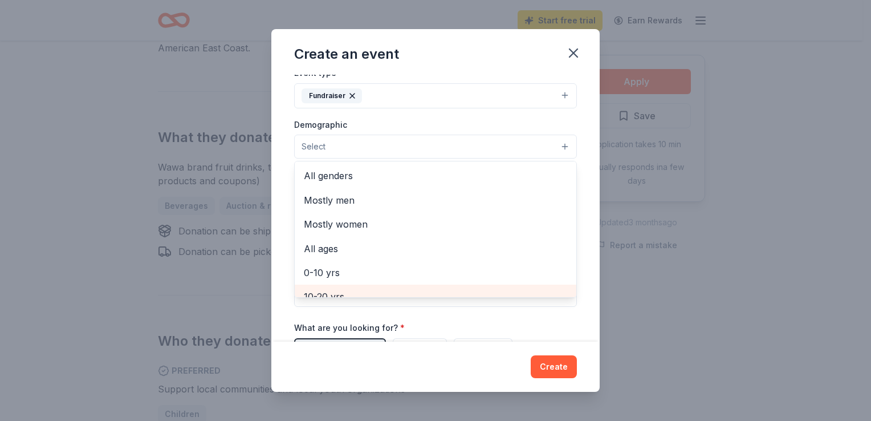
scroll to position [11, 0]
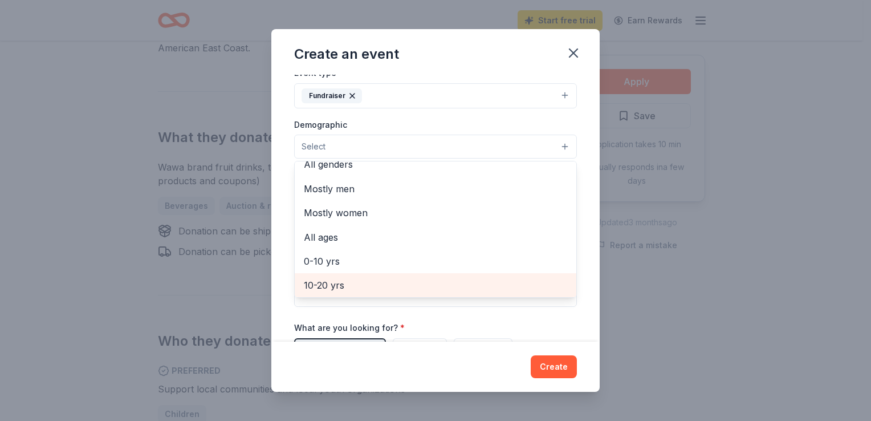
click at [389, 293] on div "10-20 yrs" at bounding box center [436, 285] width 282 height 24
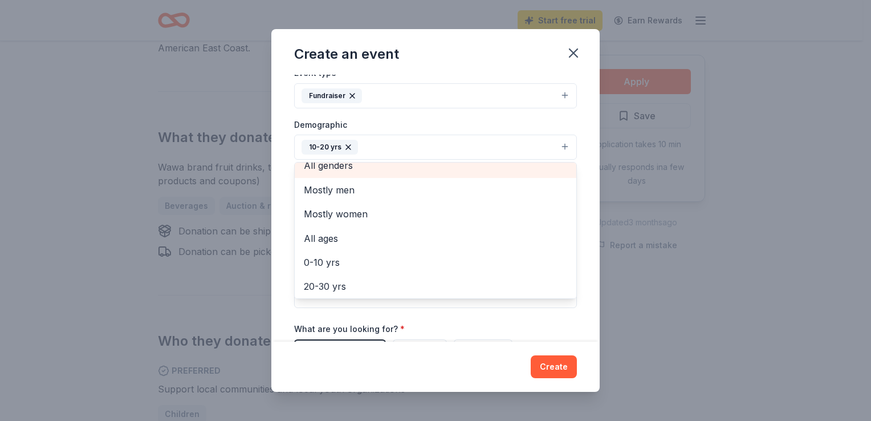
click at [377, 164] on div "All genders" at bounding box center [436, 165] width 282 height 24
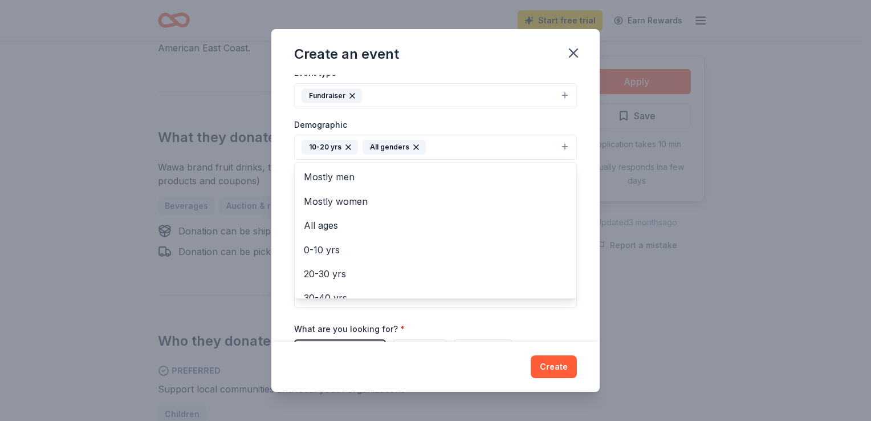
click at [573, 180] on div "Event name * Student Raffle 14 /100 Event website Attendance * 900 Date * 10/14…" at bounding box center [435, 208] width 328 height 266
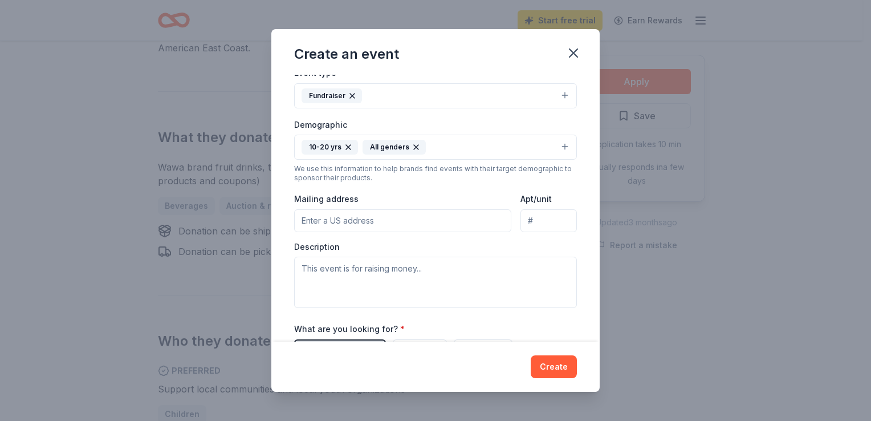
click at [362, 214] on input "Mailing address" at bounding box center [402, 220] width 217 height 23
type input "9300 George Washington Memorial Highway, Yorktown, VA, 23692"
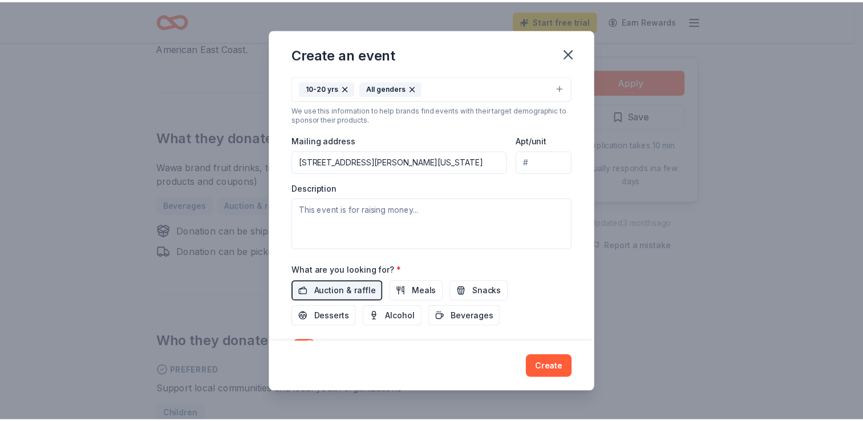
scroll to position [280, 0]
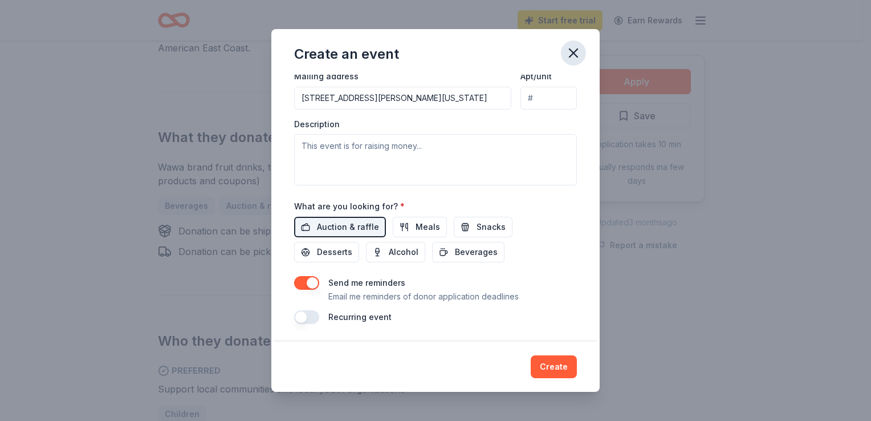
click at [580, 55] on icon "button" at bounding box center [574, 53] width 16 height 16
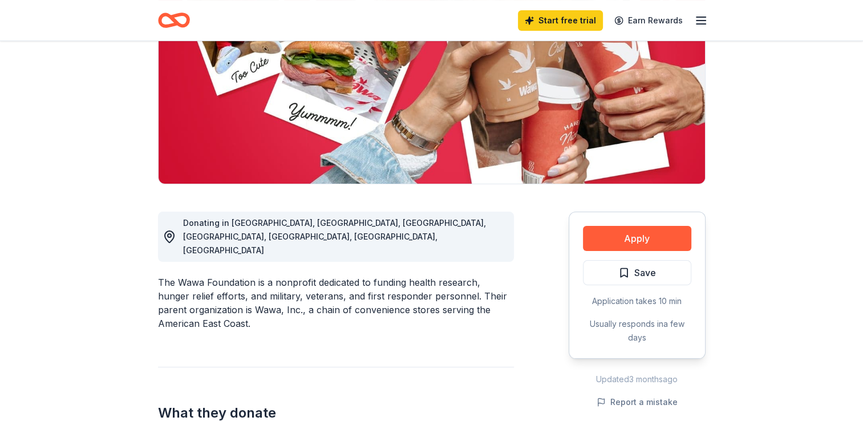
scroll to position [0, 0]
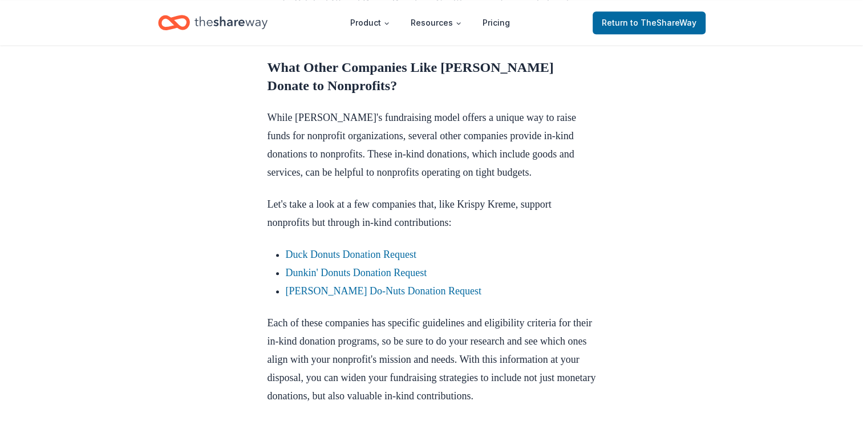
scroll to position [1257, 0]
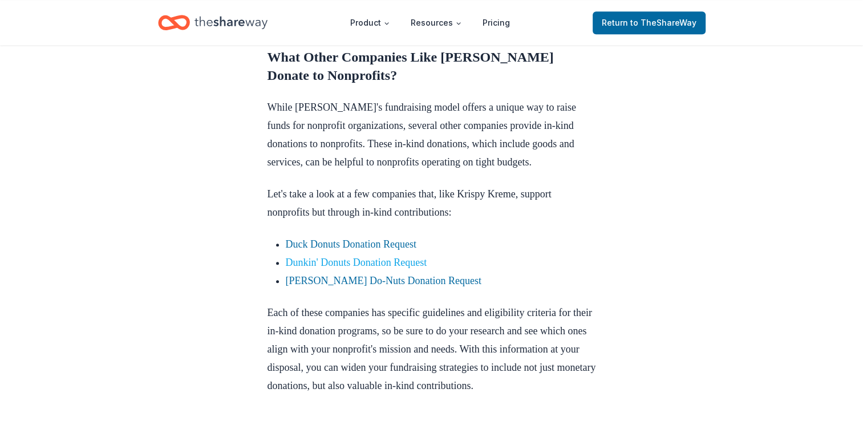
click at [389, 268] on link "Dunkin' Donuts Donation Request" at bounding box center [356, 262] width 141 height 11
click at [397, 268] on link "Dunkin' Donuts Donation Request" at bounding box center [356, 262] width 141 height 11
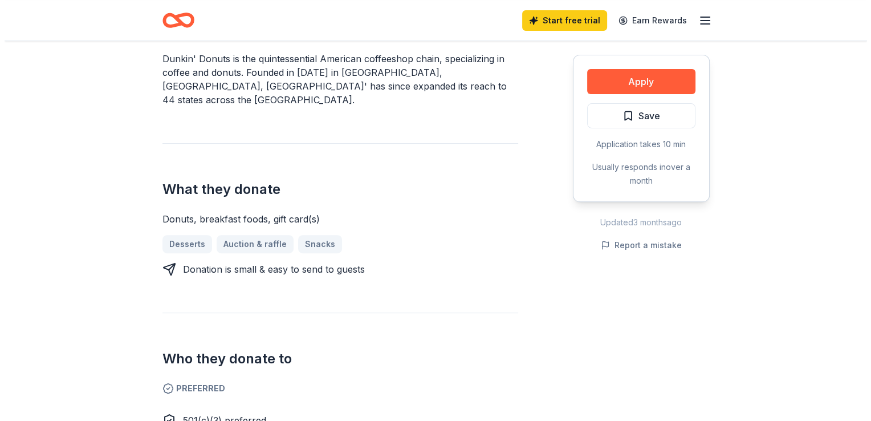
scroll to position [367, 0]
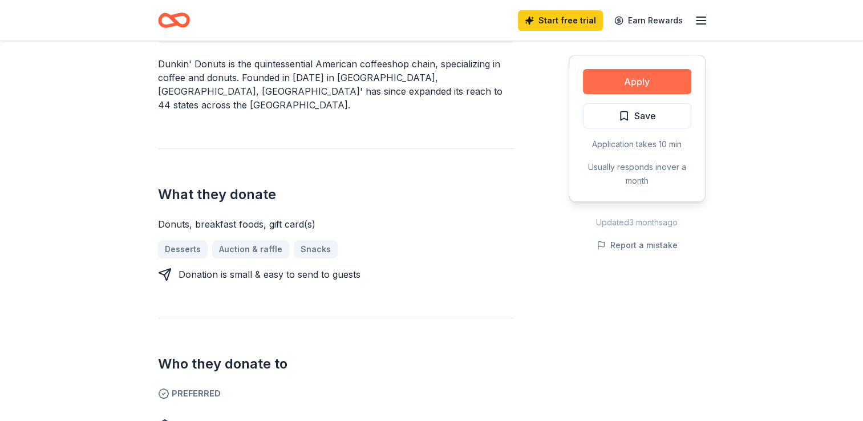
click at [627, 77] on button "Apply" at bounding box center [637, 81] width 108 height 25
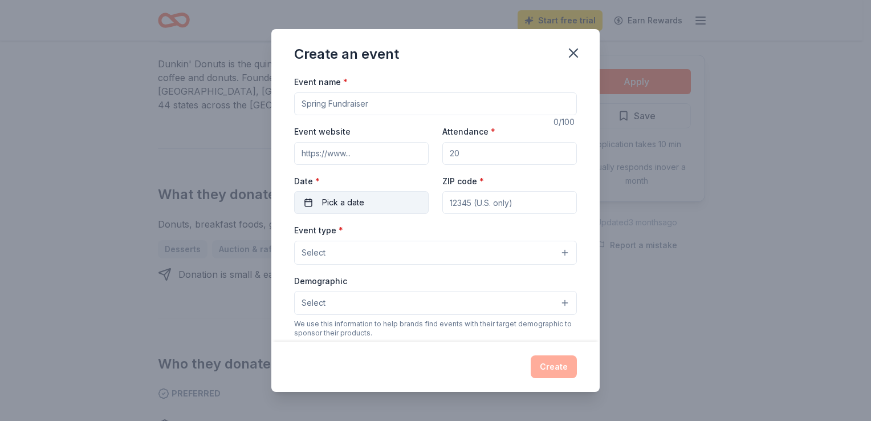
click at [395, 198] on button "Pick a date" at bounding box center [361, 202] width 135 height 23
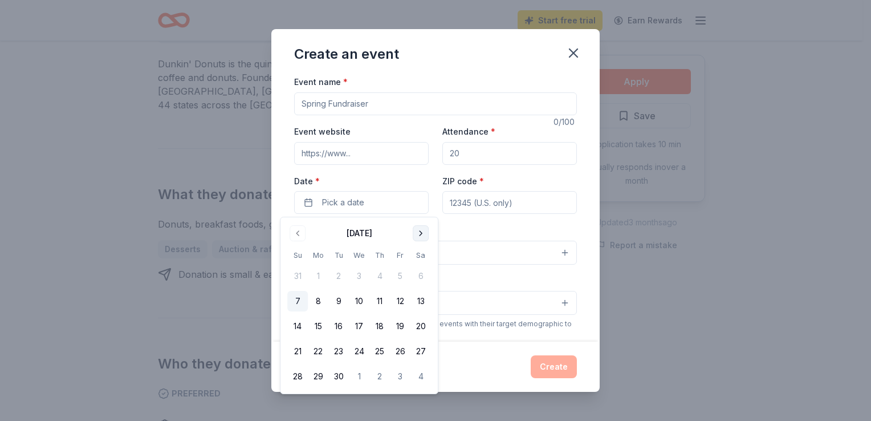
click at [420, 233] on button "Go to next month" at bounding box center [421, 233] width 16 height 16
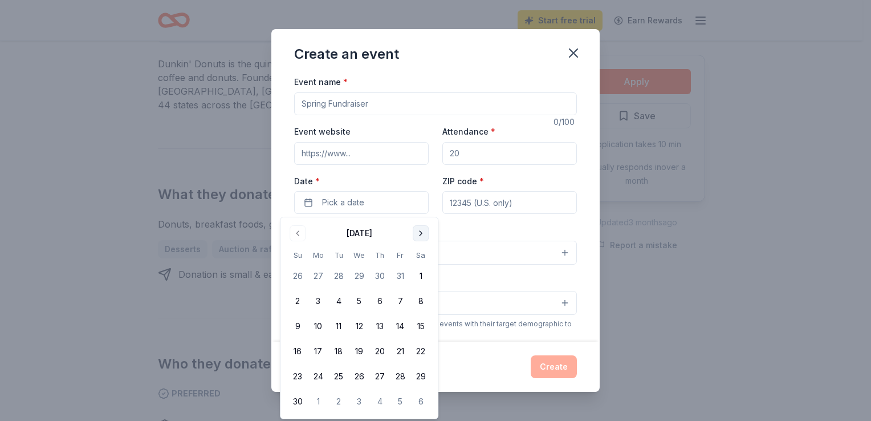
click at [420, 233] on button "Go to next month" at bounding box center [421, 233] width 16 height 16
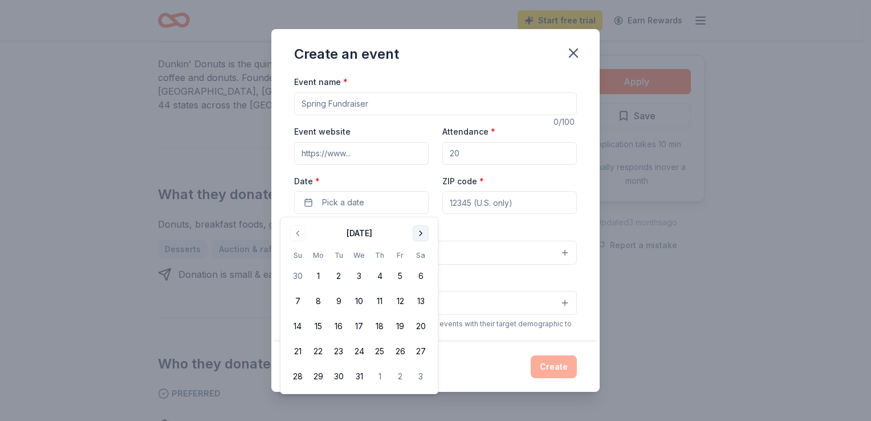
click at [420, 233] on button "Go to next month" at bounding box center [421, 233] width 16 height 16
click at [340, 350] on button "21" at bounding box center [338, 351] width 21 height 21
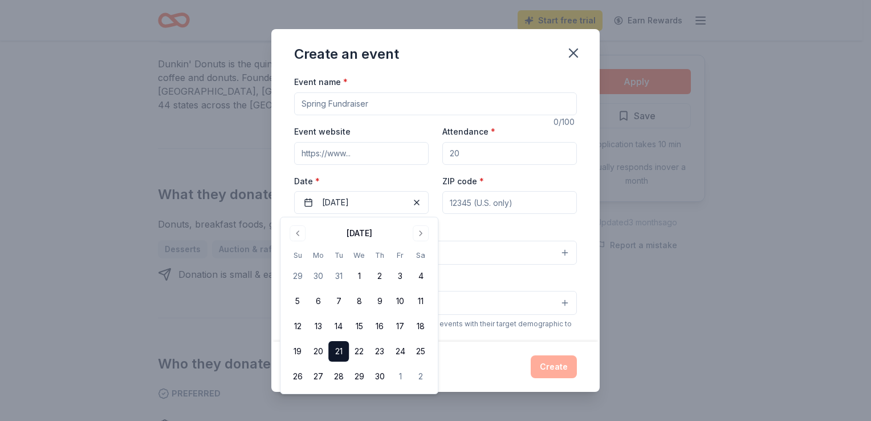
click at [680, 243] on div "Create an event Event name * 0 /100 Event website Attendance * Date * [DATE] ZI…" at bounding box center [435, 210] width 871 height 421
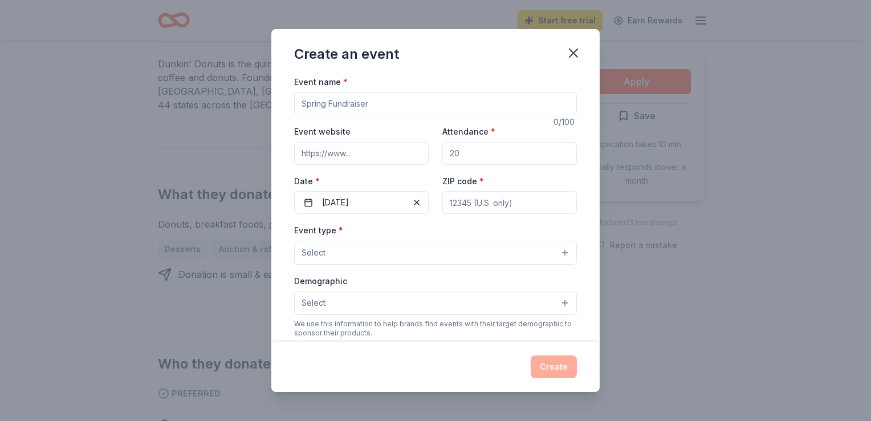
click at [558, 184] on div "ZIP code *" at bounding box center [510, 194] width 135 height 40
click at [401, 256] on button "Select" at bounding box center [435, 253] width 283 height 24
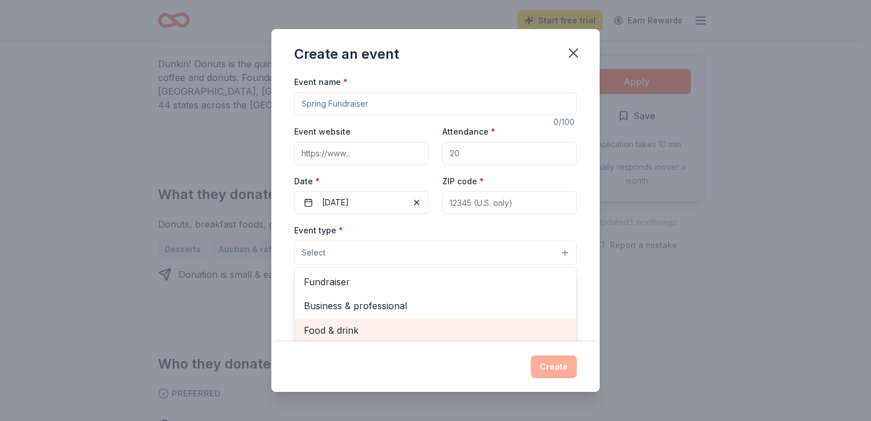
click at [409, 328] on span "Food & drink" at bounding box center [435, 330] width 263 height 15
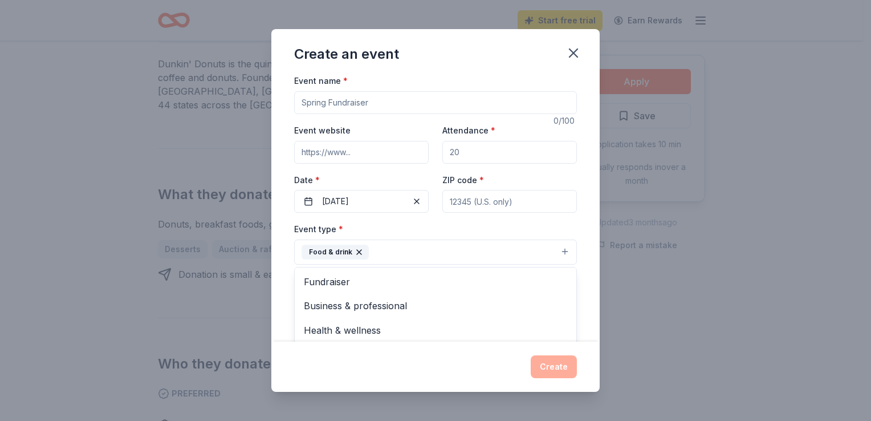
click at [584, 257] on div "Event name * 0 /100 Event website Attendance * Date * [DATE] ZIP code * Event t…" at bounding box center [435, 208] width 328 height 266
click at [322, 108] on input "Event name *" at bounding box center [435, 102] width 283 height 23
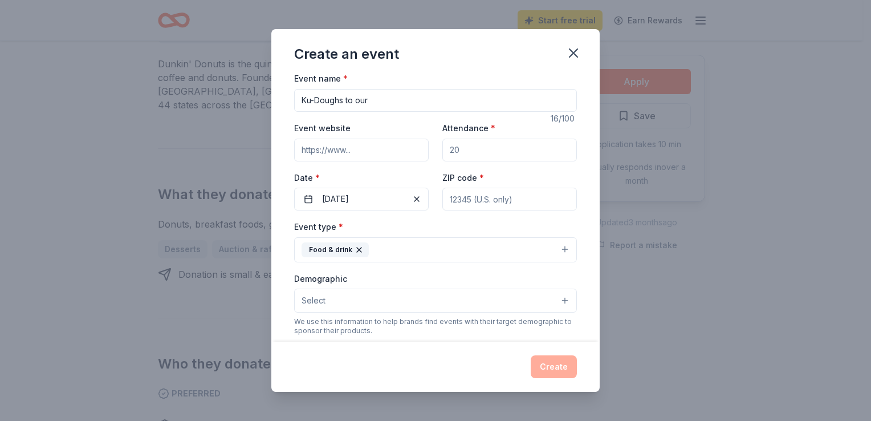
scroll to position [0, 0]
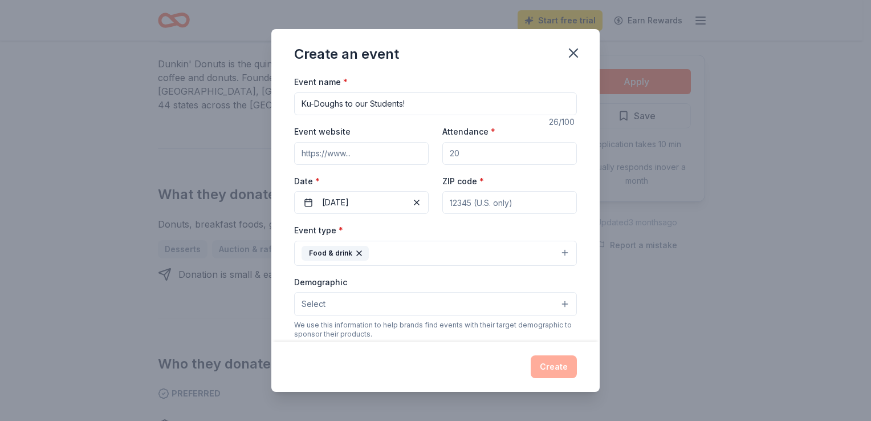
type input "Ku-Doughs to our Students!"
click at [479, 159] on input "Attendance *" at bounding box center [510, 153] width 135 height 23
type input "3"
type input "450"
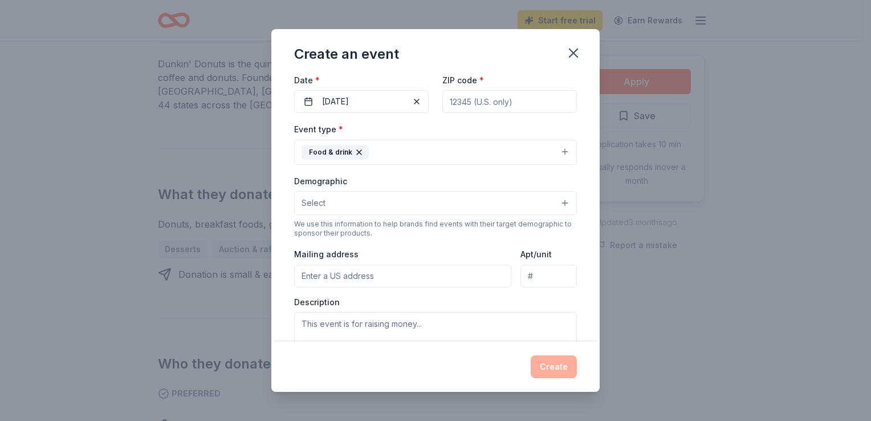
scroll to position [119, 0]
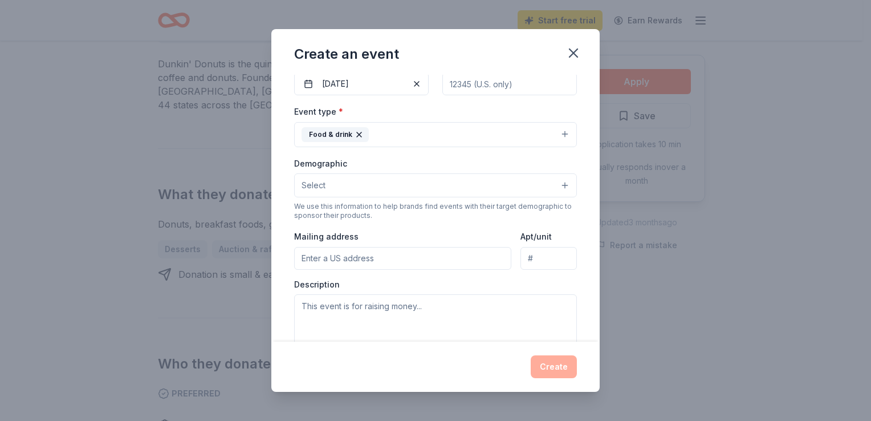
click at [350, 177] on button "Select" at bounding box center [435, 185] width 283 height 24
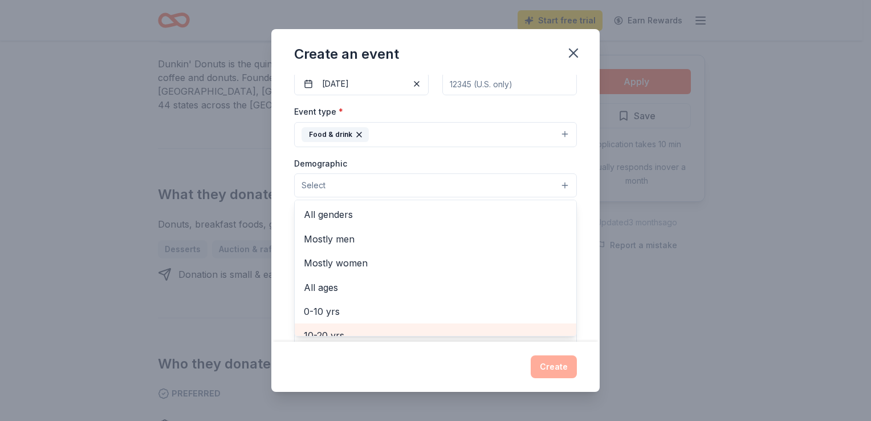
click at [326, 328] on span "10-20 yrs" at bounding box center [435, 335] width 263 height 15
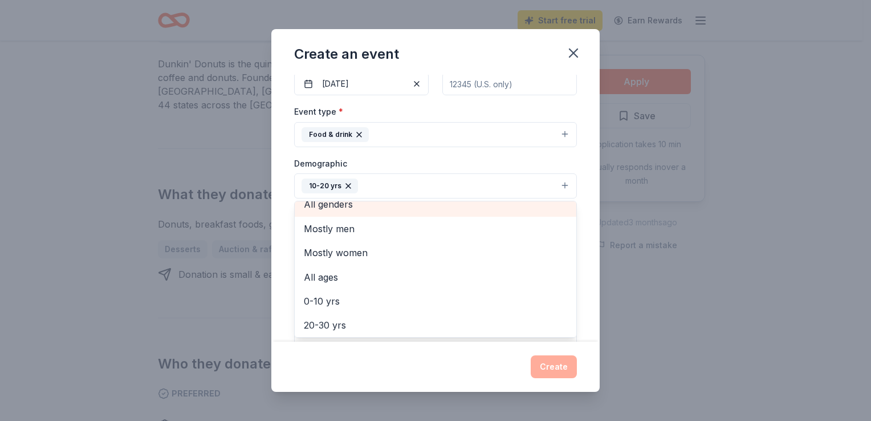
click at [425, 205] on div "All genders" at bounding box center [436, 204] width 282 height 24
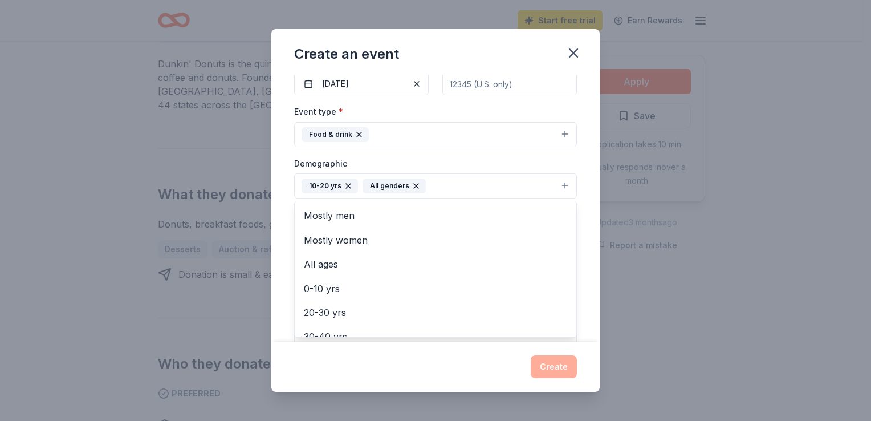
click at [582, 236] on div "Event name * Ku-Doughs to our Students! 26 /100 Event website Attendance * 450 …" at bounding box center [435, 208] width 328 height 266
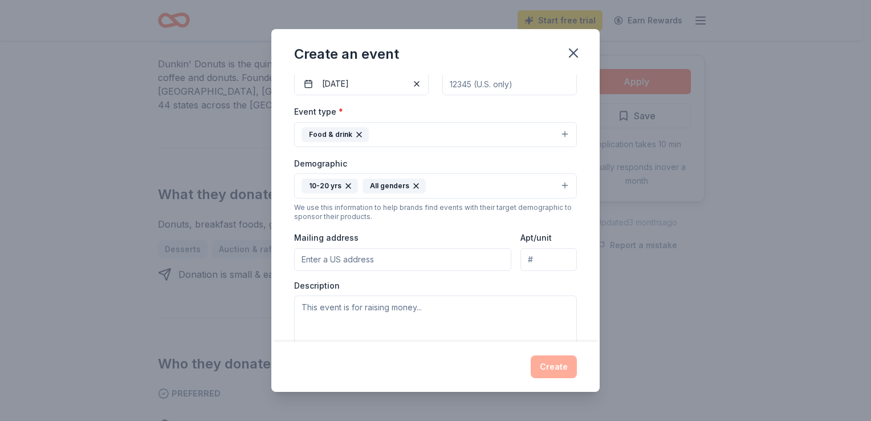
click at [438, 257] on input "Mailing address" at bounding box center [402, 259] width 217 height 23
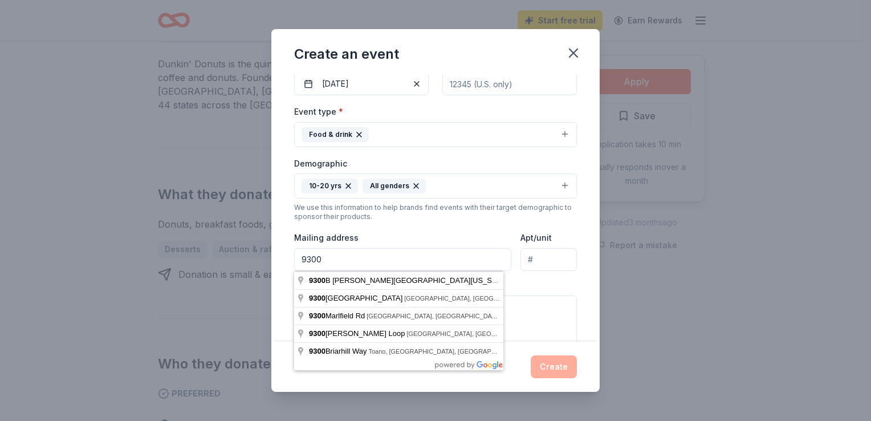
type input "9300 [PERSON_NAME][US_STATE] Mem"
type input "23692"
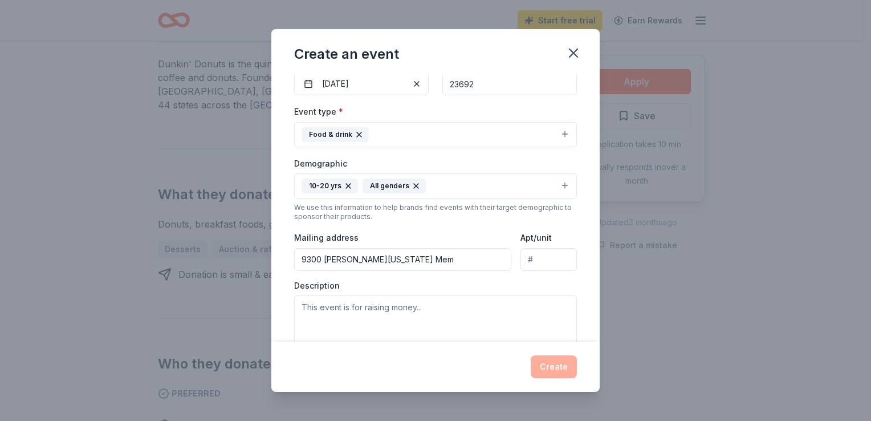
click at [586, 299] on div "Event name * Ku-Doughs to our Students! 26 /100 Event website Attendance * 450 …" at bounding box center [435, 208] width 328 height 266
click at [456, 258] on input "9300 [PERSON_NAME][US_STATE] Mem" at bounding box center [402, 259] width 217 height 23
type input "[STREET_ADDRESS][PERSON_NAME][US_STATE]"
click at [477, 323] on textarea at bounding box center [435, 320] width 283 height 51
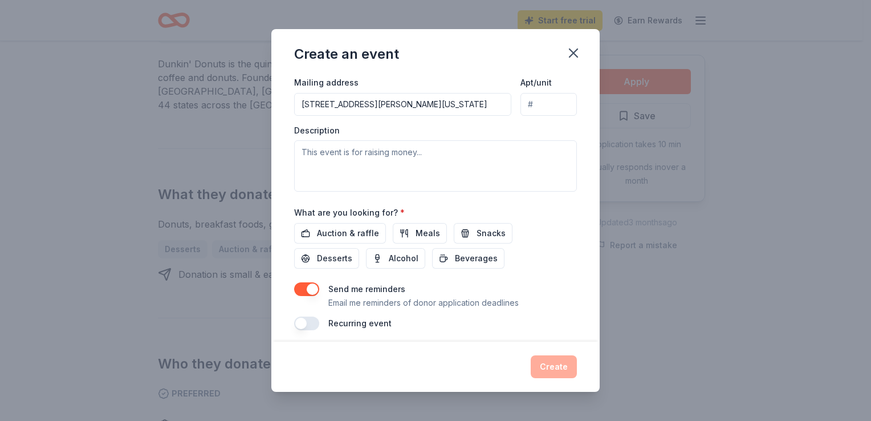
scroll to position [280, 0]
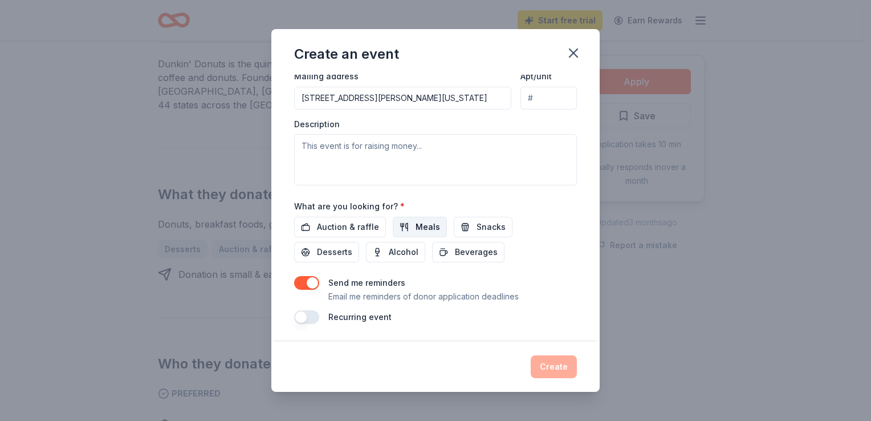
click at [432, 232] on span "Meals" at bounding box center [428, 227] width 25 height 14
click at [465, 229] on button "Snacks" at bounding box center [483, 227] width 59 height 21
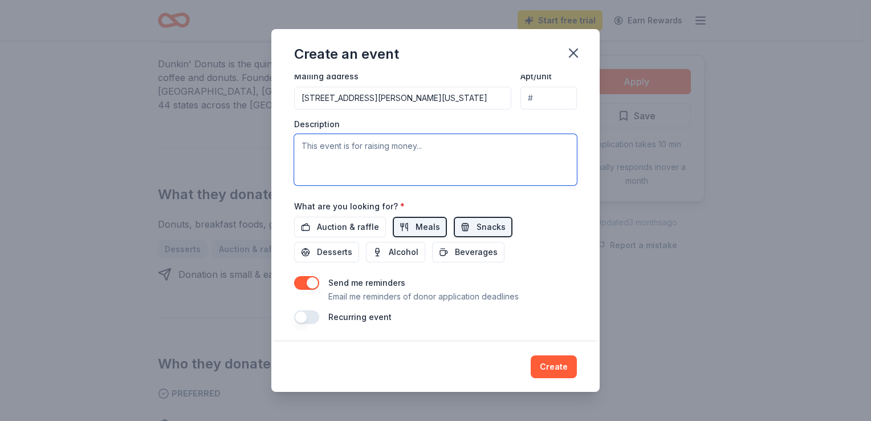
click at [344, 151] on textarea at bounding box center [435, 159] width 283 height 51
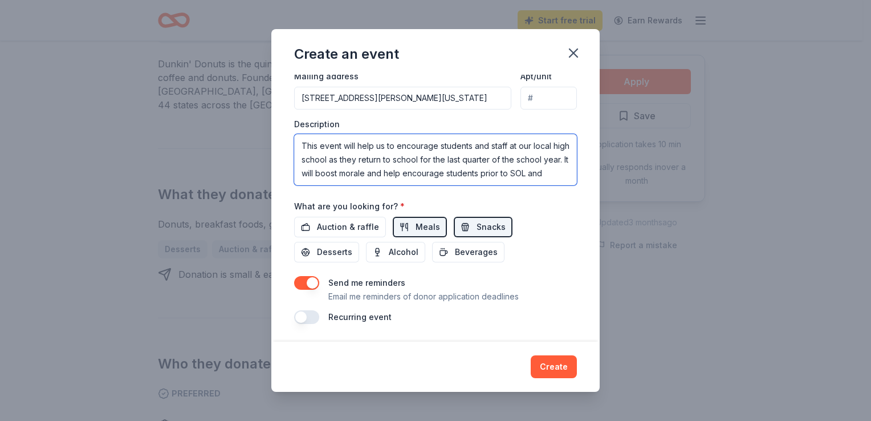
scroll to position [7, 0]
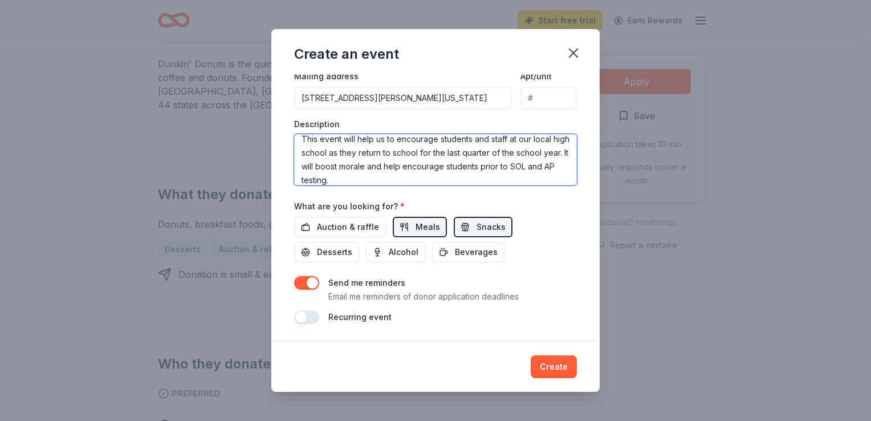
type textarea "This event will help us to encourage students and staff at our local high schoo…"
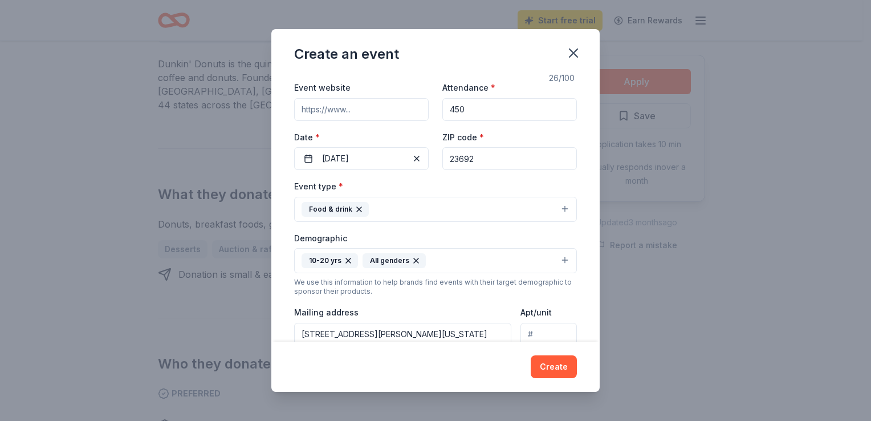
scroll to position [0, 0]
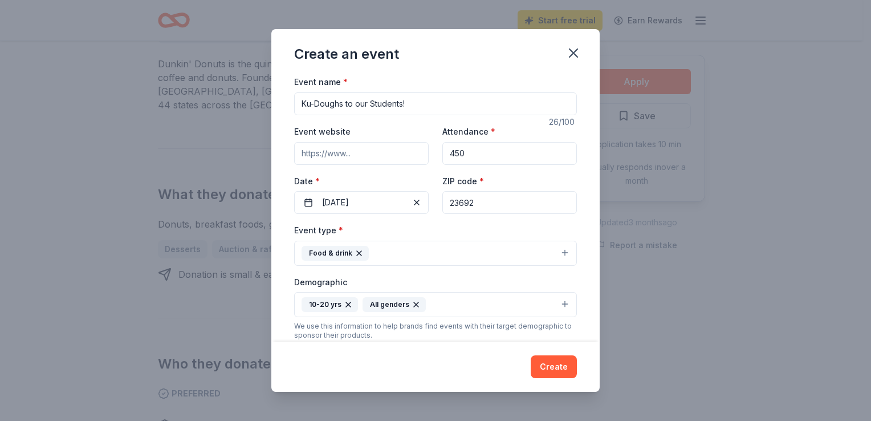
drag, startPoint x: 477, startPoint y: 153, endPoint x: 445, endPoint y: 157, distance: 32.3
click at [445, 157] on input "450" at bounding box center [510, 153] width 135 height 23
type input "350"
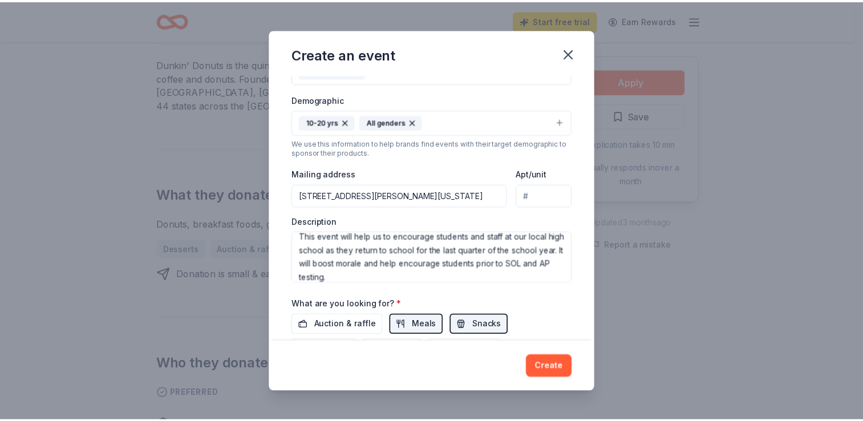
scroll to position [280, 0]
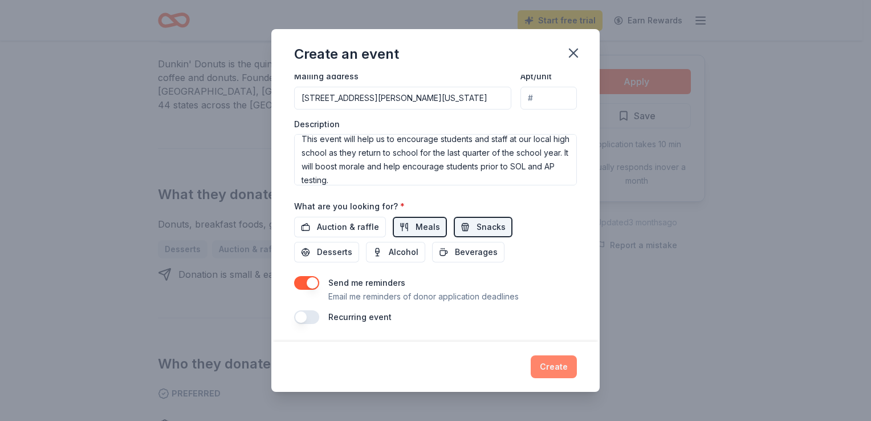
click at [557, 370] on button "Create" at bounding box center [554, 366] width 46 height 23
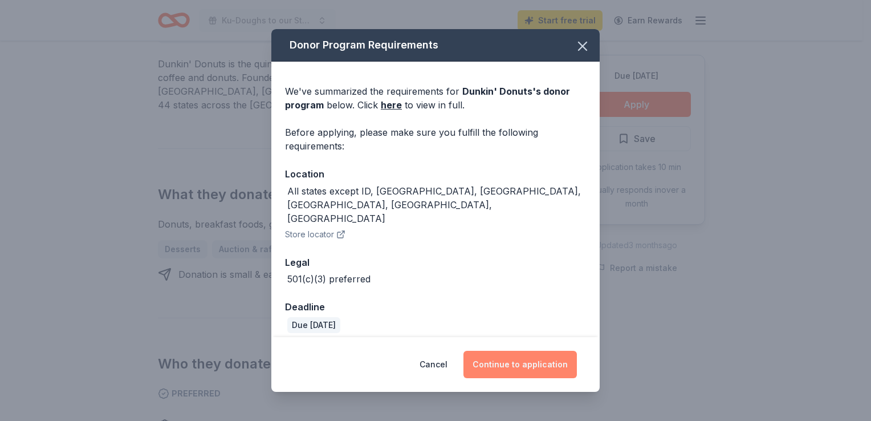
click at [502, 354] on button "Continue to application" at bounding box center [520, 364] width 113 height 27
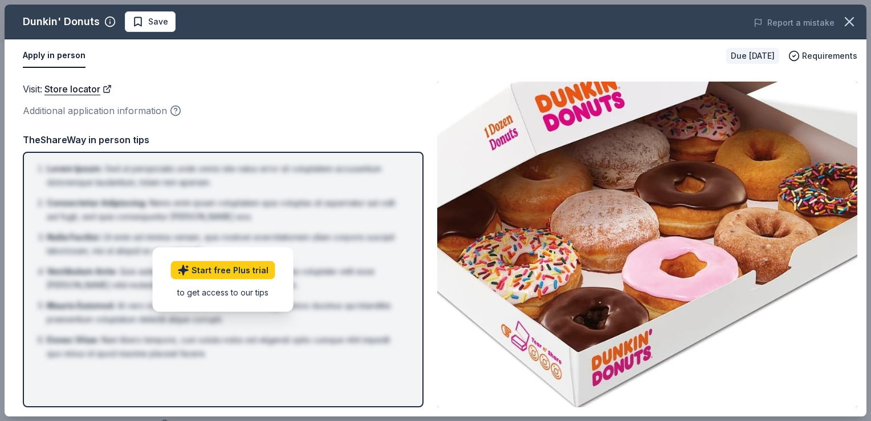
click at [176, 108] on icon "button" at bounding box center [175, 109] width 3 height 3
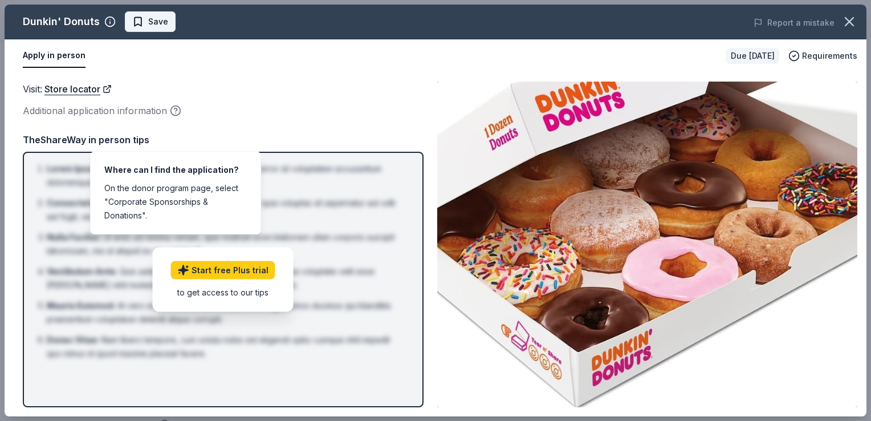
click at [167, 23] on button "Save" at bounding box center [150, 21] width 51 height 21
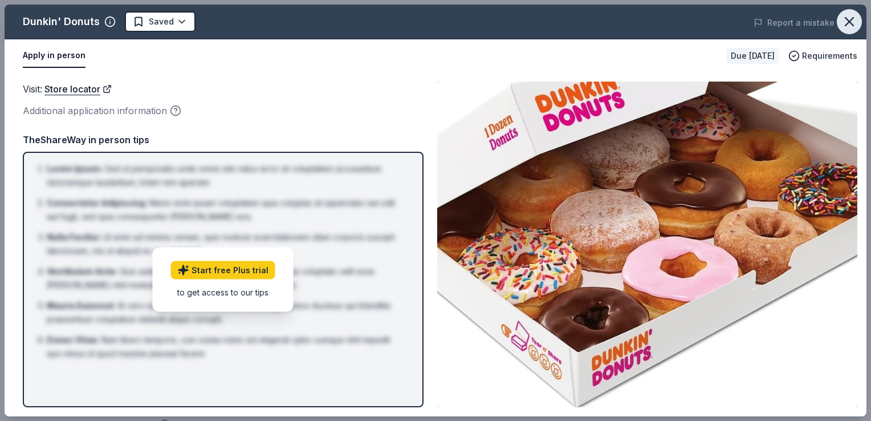
click at [854, 26] on icon "button" at bounding box center [850, 22] width 16 height 16
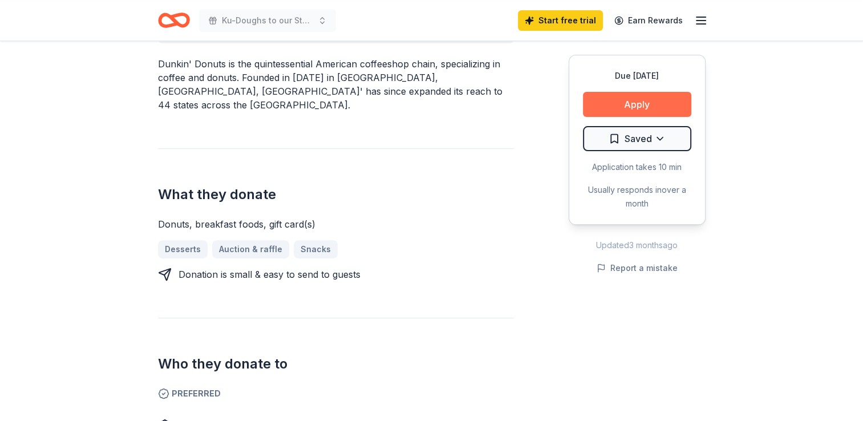
click at [615, 95] on button "Apply" at bounding box center [637, 104] width 108 height 25
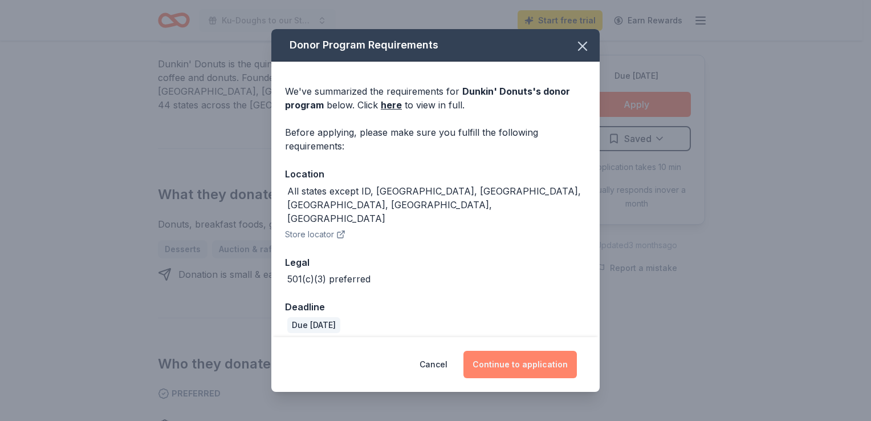
click at [537, 360] on button "Continue to application" at bounding box center [520, 364] width 113 height 27
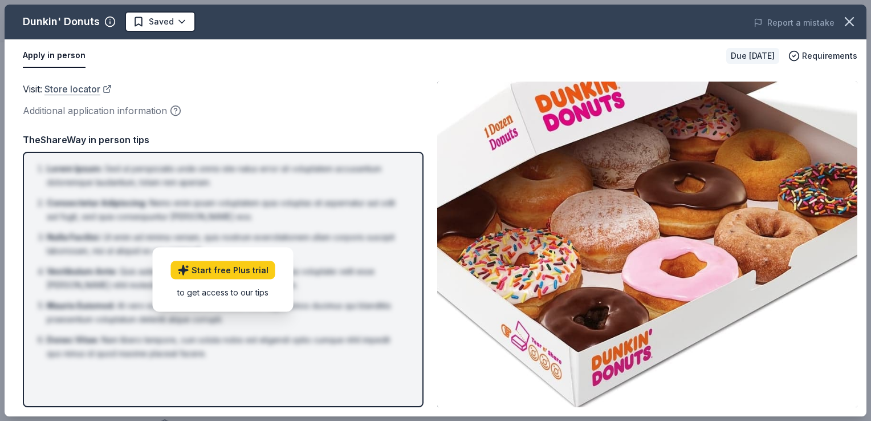
click at [80, 88] on link "Store locator" at bounding box center [77, 89] width 67 height 15
click at [853, 29] on icon "button" at bounding box center [850, 22] width 16 height 16
